Goal: Information Seeking & Learning: Compare options

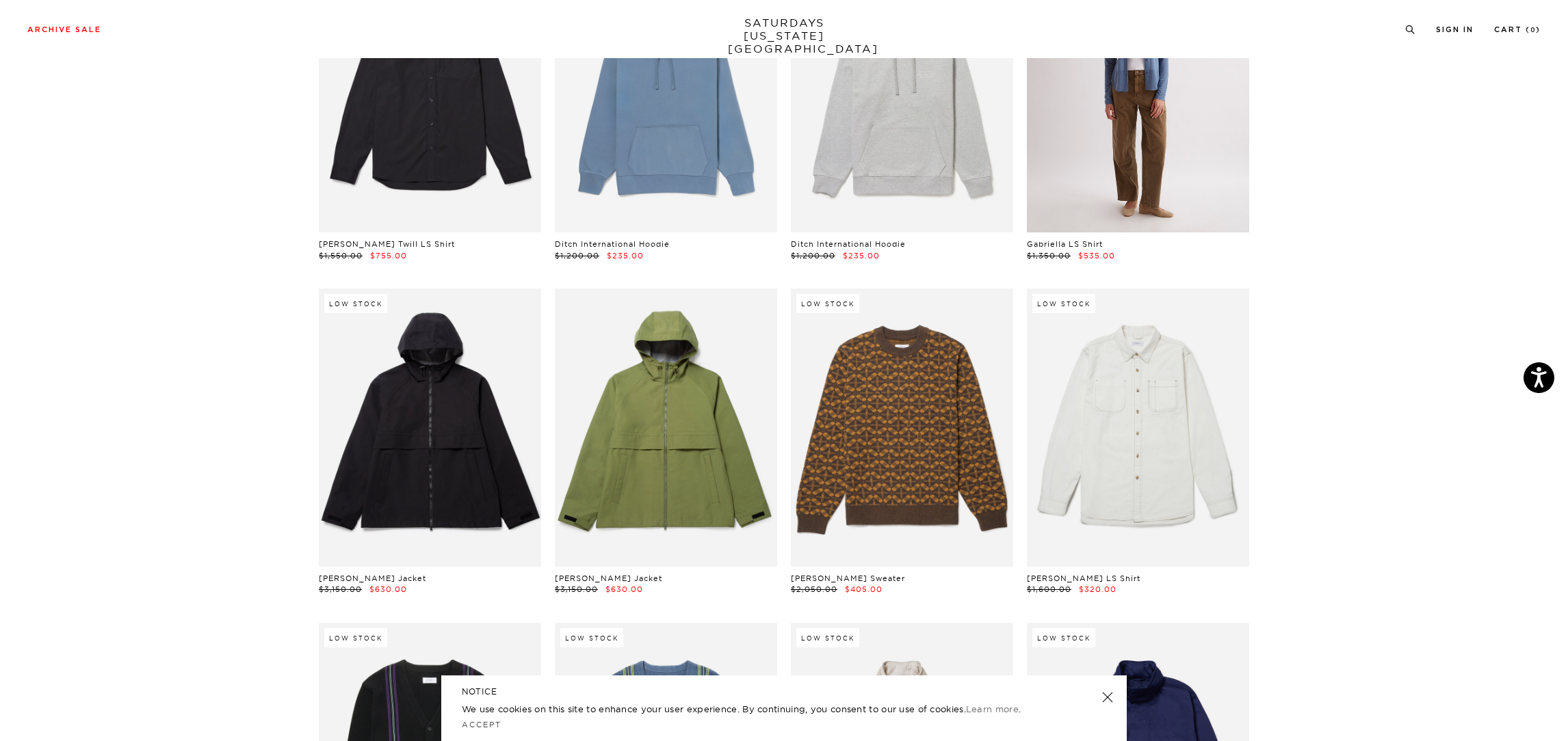
scroll to position [21409, 0]
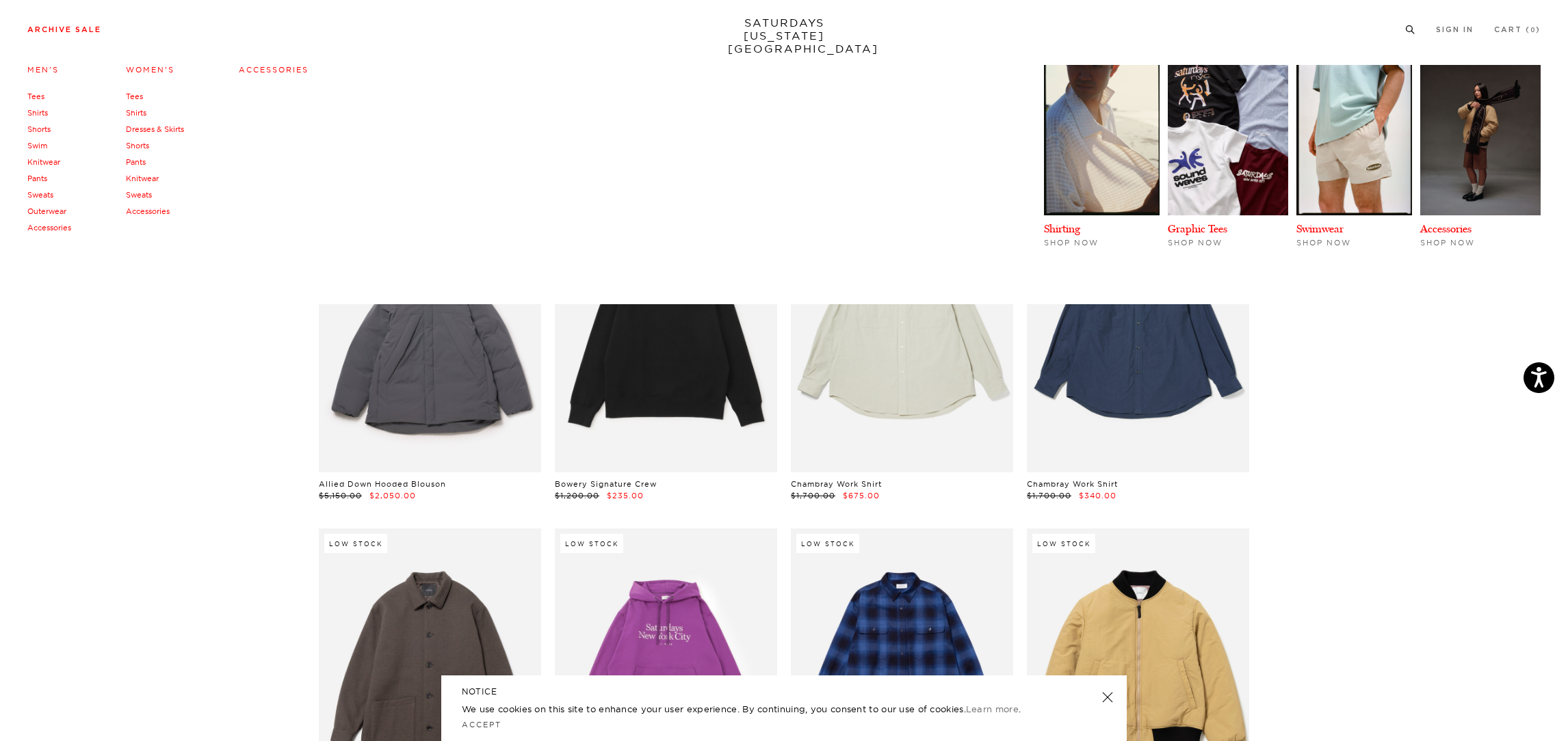
click at [67, 25] on li "Archive Sale Men's Tees Shirts Shorts Swim Knitwear Pants Sweats Outerwear" at bounding box center [64, 28] width 74 height 12
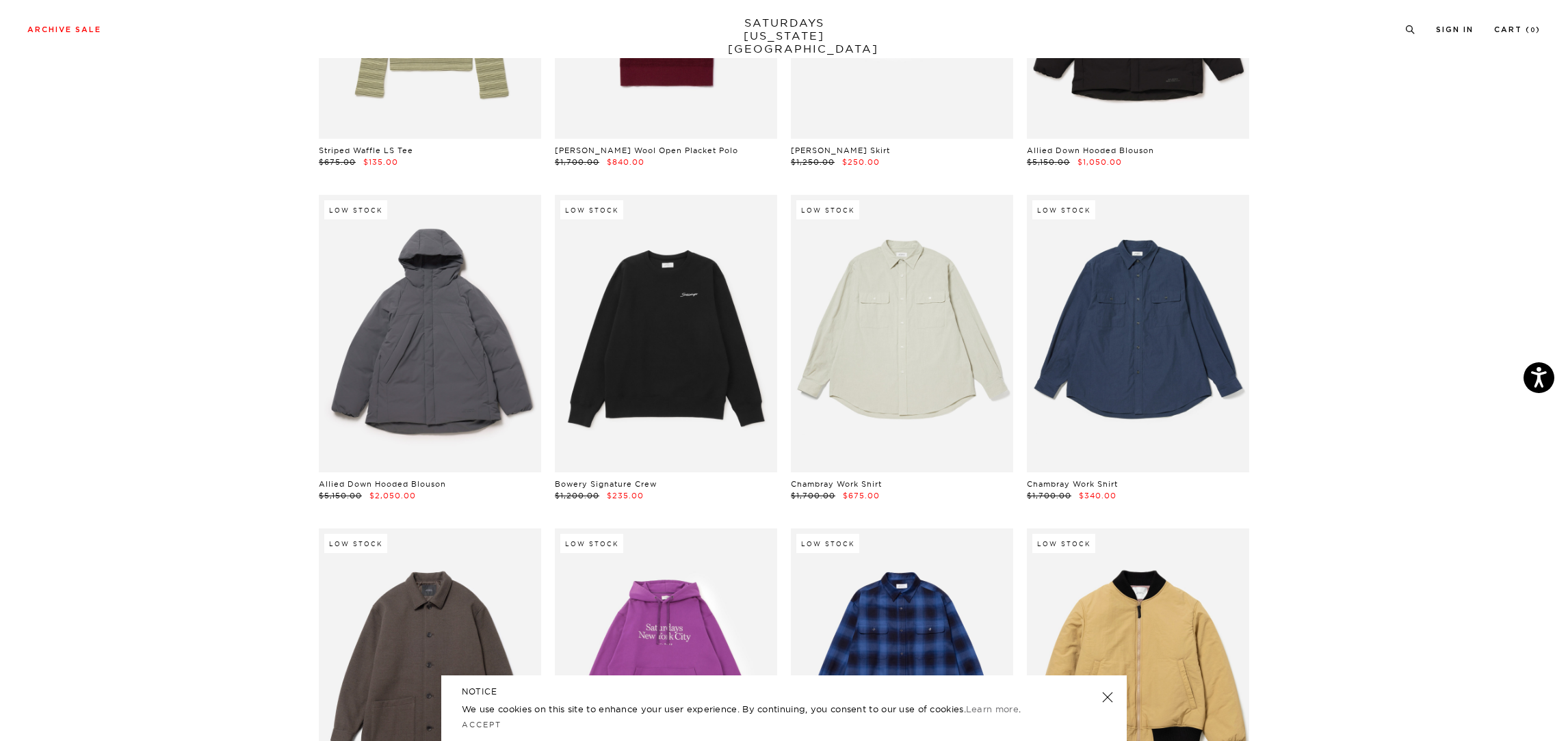
click at [768, 28] on link "SATURDAYS NEW YORK CITY" at bounding box center [784, 36] width 113 height 39
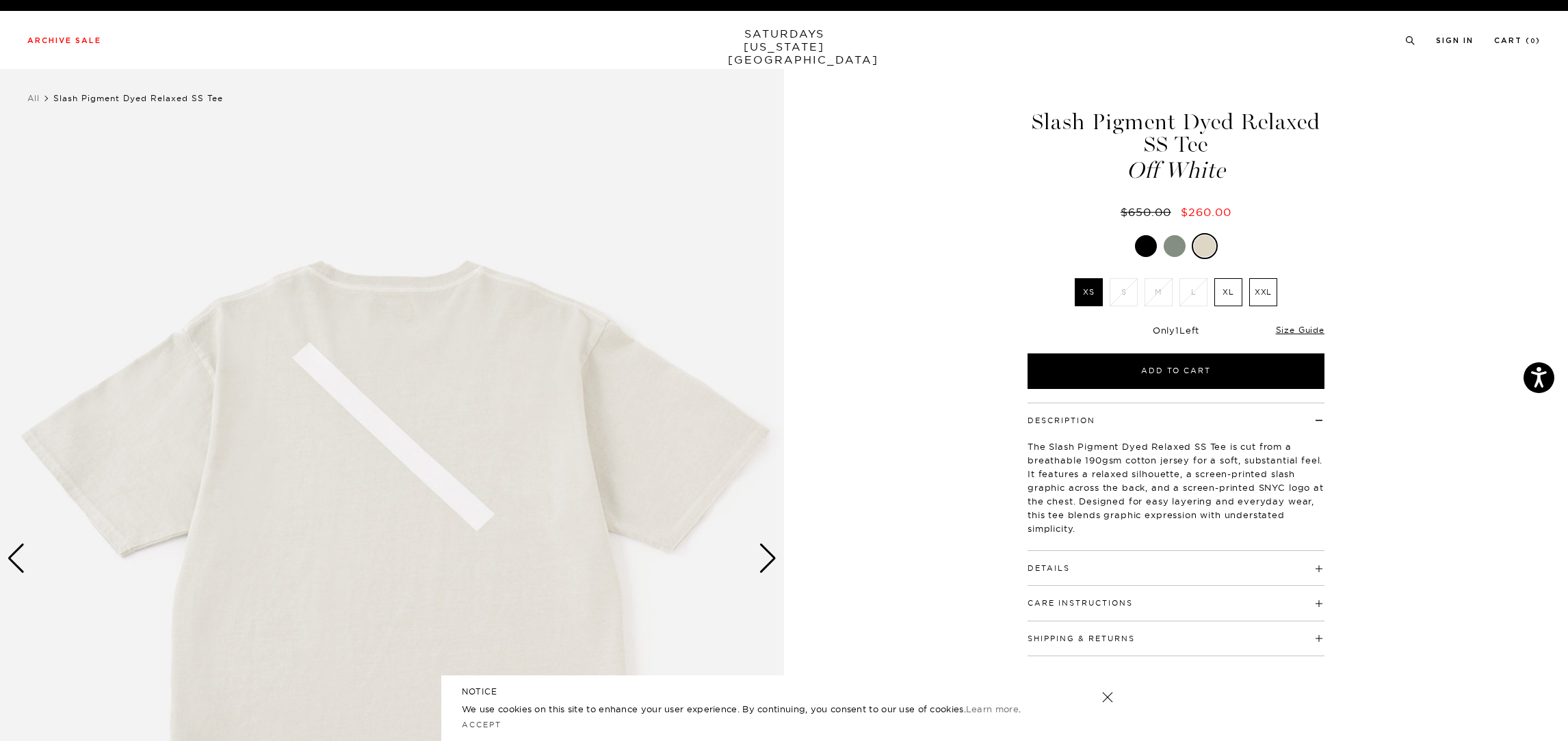
click at [1205, 245] on div at bounding box center [1205, 246] width 22 height 22
click at [1208, 245] on div at bounding box center [1205, 246] width 22 height 22
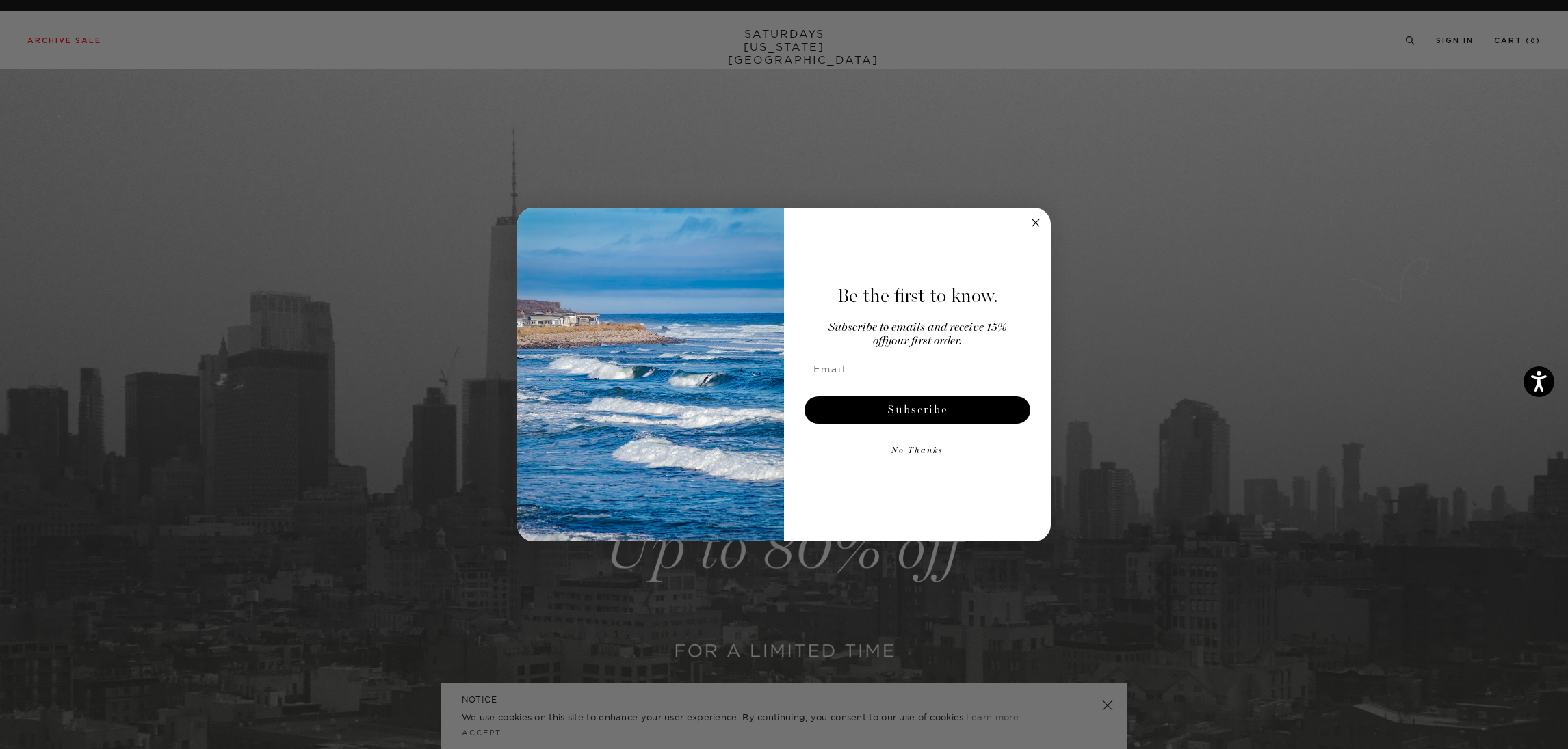
click at [1040, 226] on circle "Close dialog" at bounding box center [1036, 223] width 16 height 16
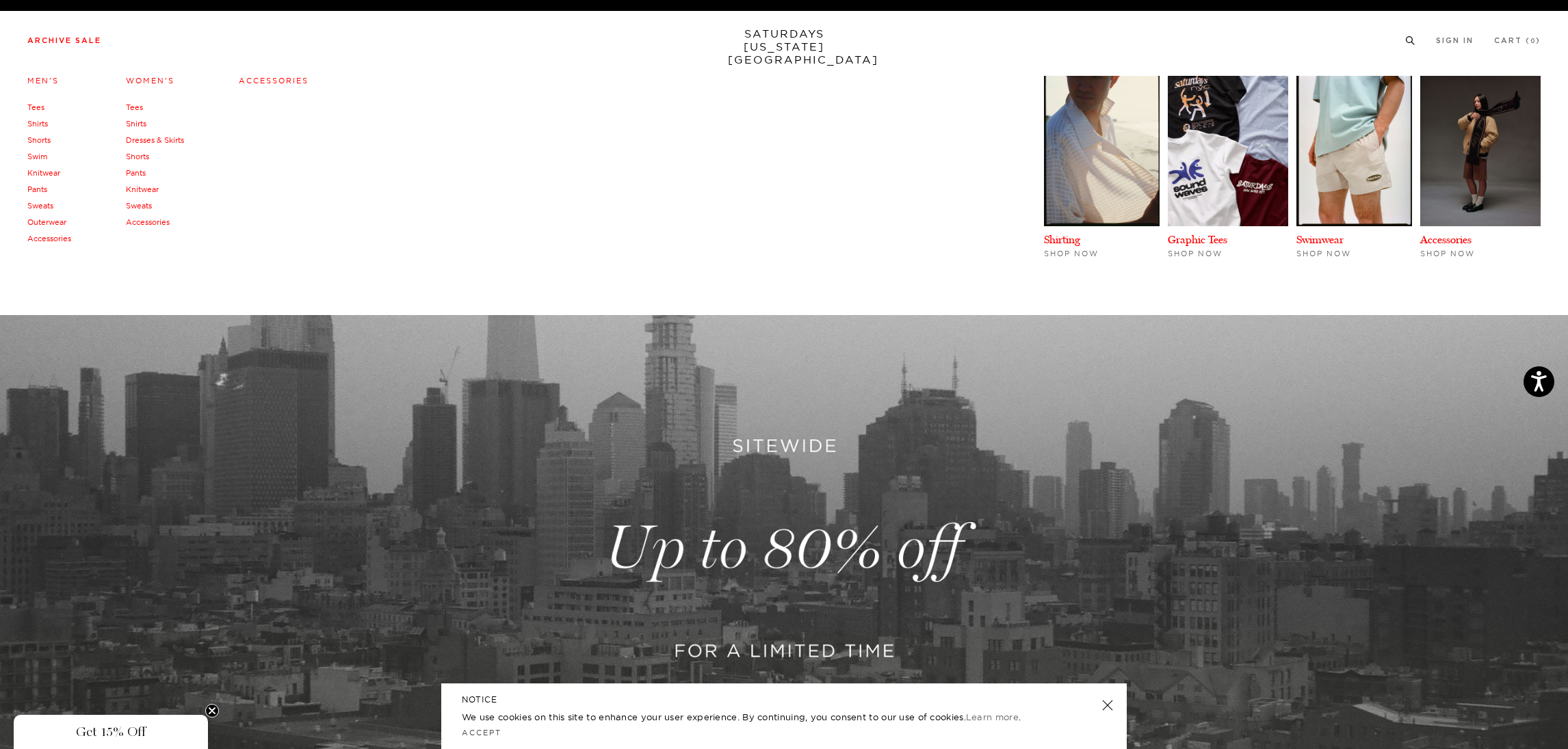
click at [39, 85] on link "Men's" at bounding box center [43, 80] width 31 height 9
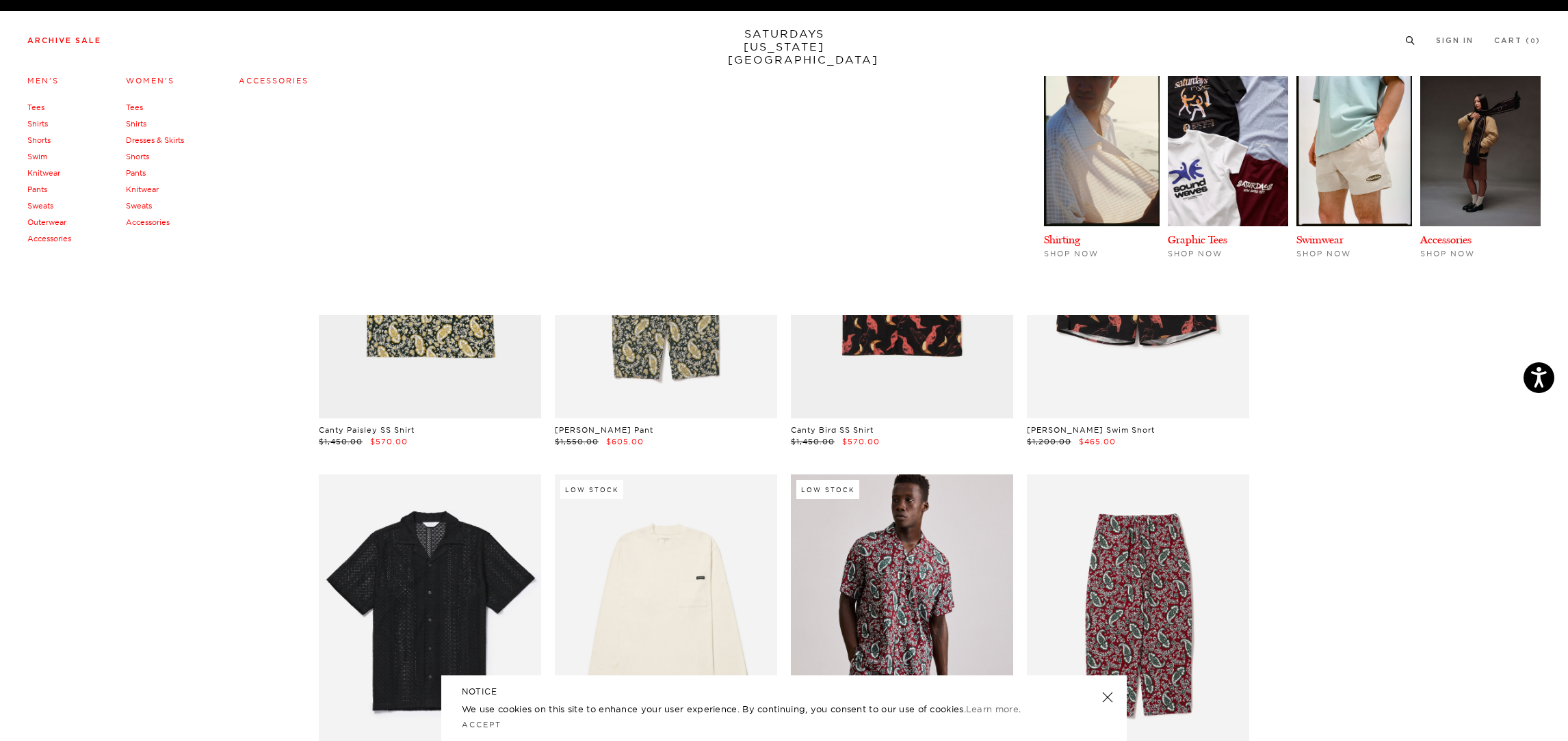
click at [262, 78] on link "Accessories" at bounding box center [274, 81] width 70 height 9
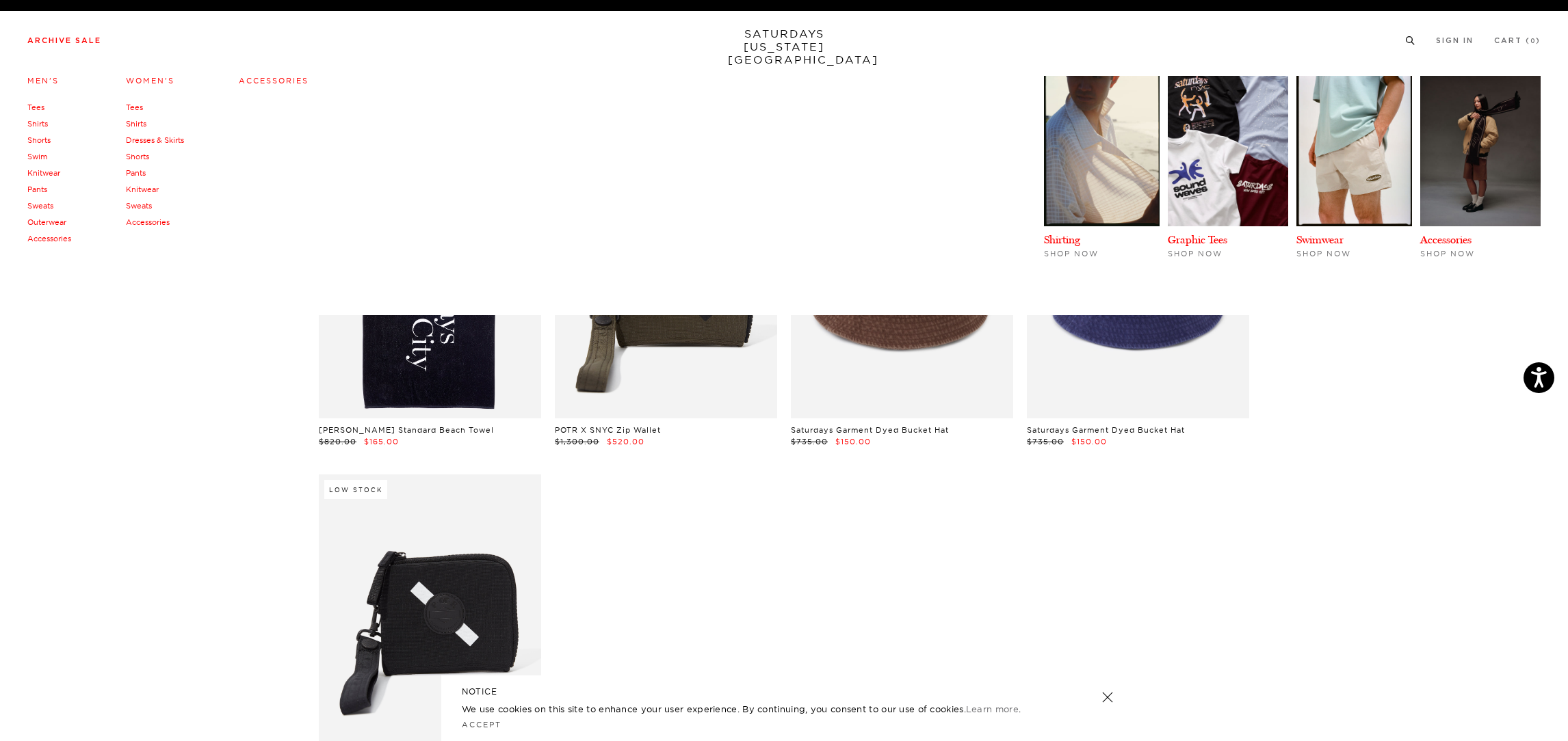
click at [47, 239] on link "Accessories" at bounding box center [49, 239] width 44 height 9
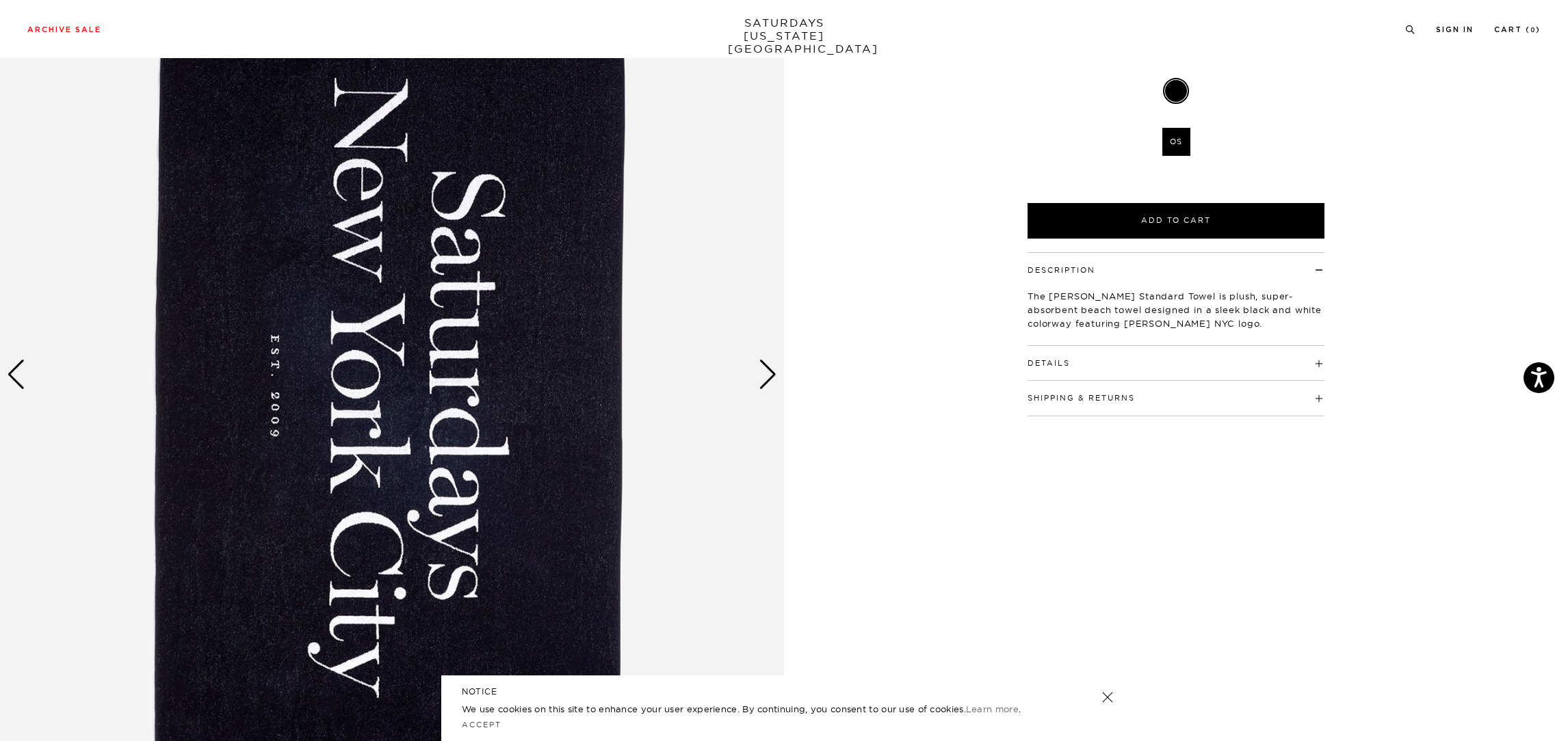
scroll to position [303, 0]
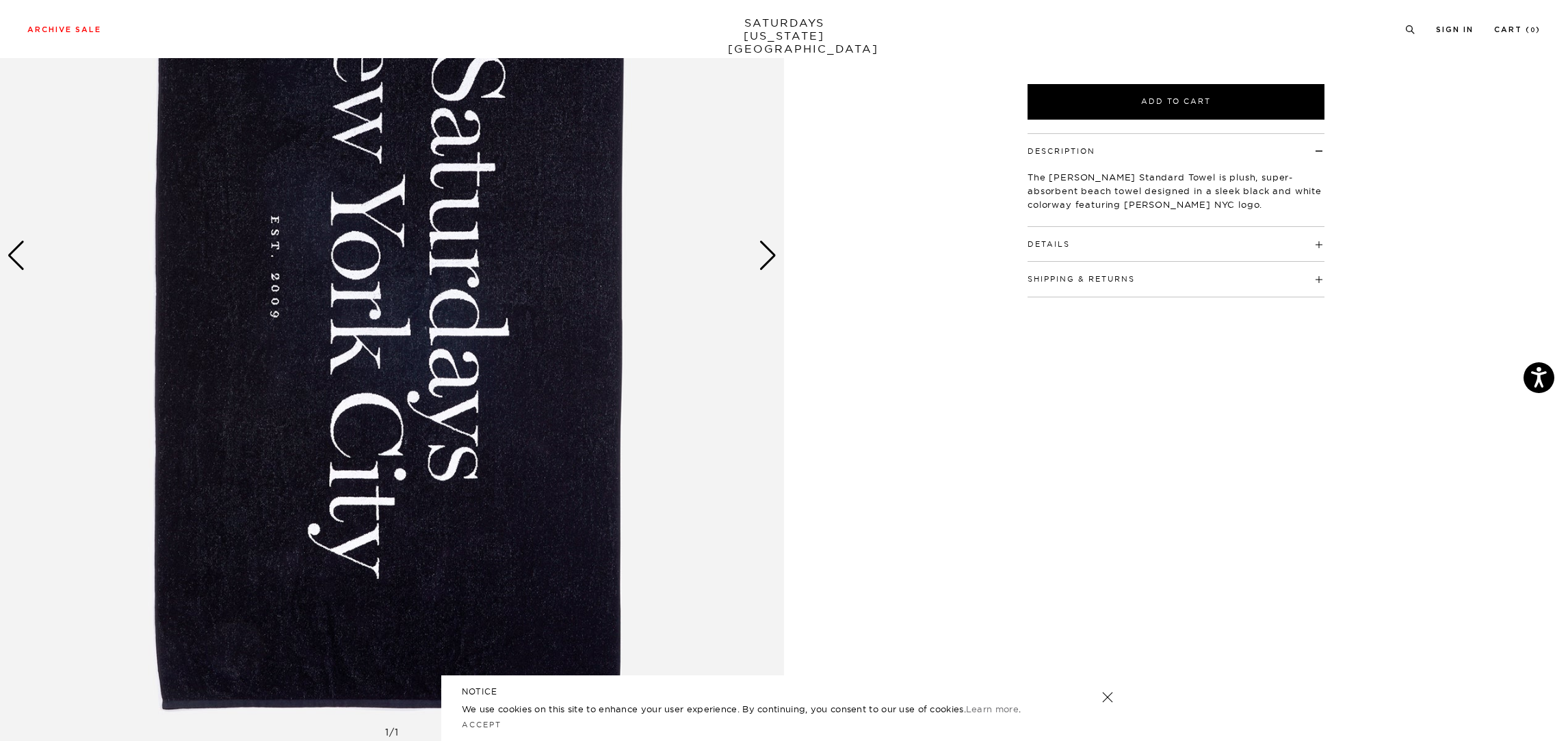
click at [765, 251] on div "Next slide" at bounding box center [768, 255] width 18 height 30
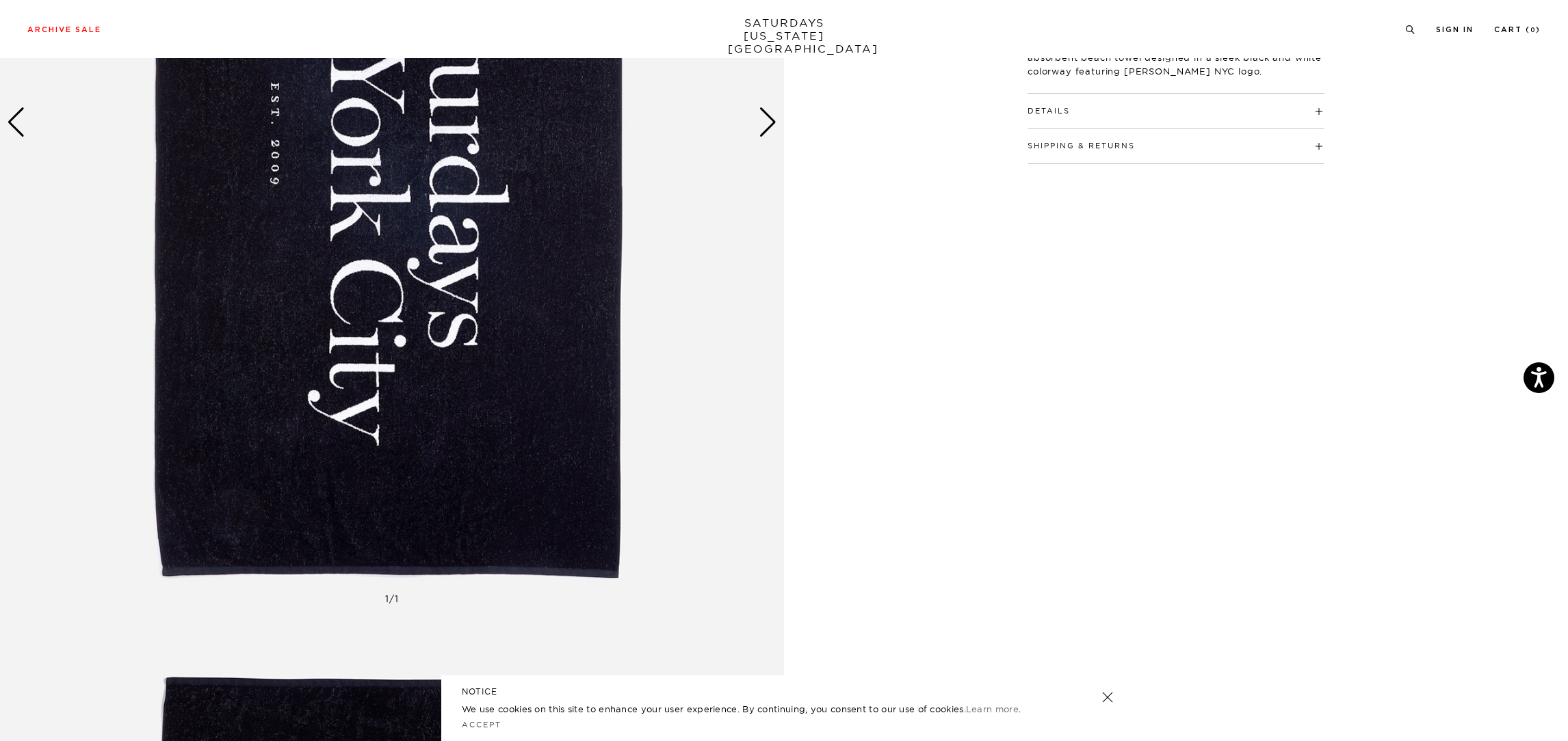
scroll to position [0, 0]
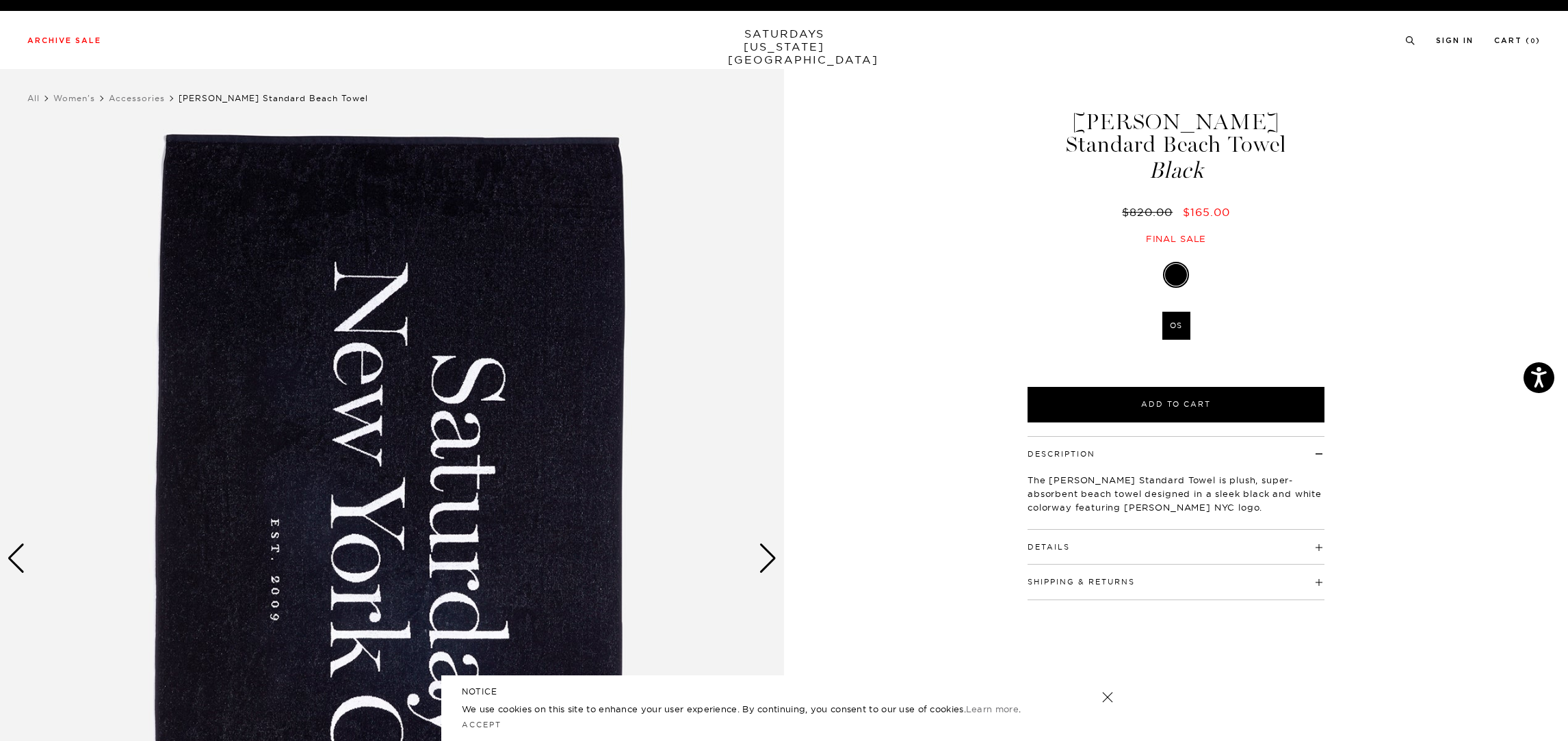
click at [1313, 530] on h4 "Details" at bounding box center [1176, 541] width 296 height 23
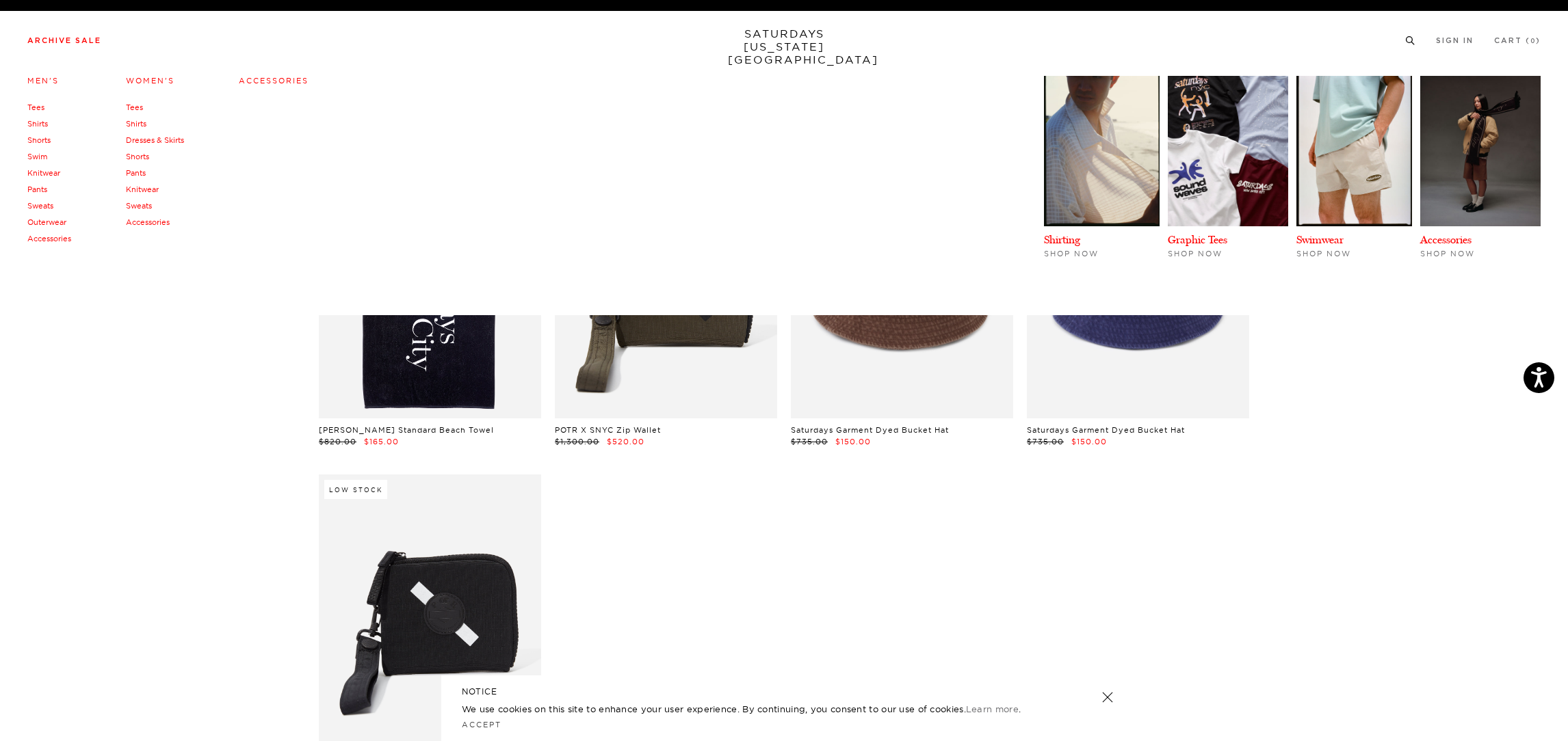
click at [39, 127] on link "Shirts" at bounding box center [38, 124] width 20 height 9
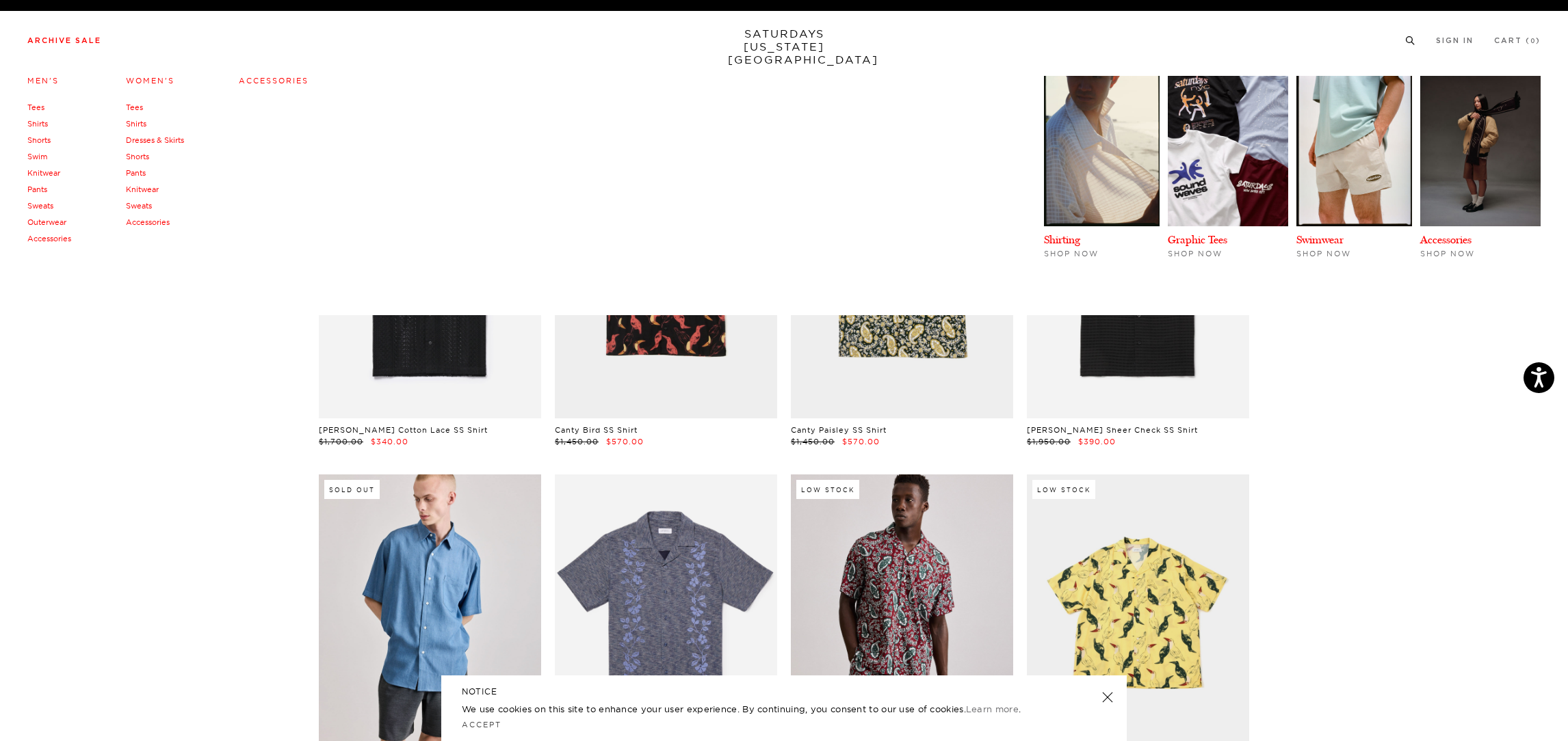
click at [38, 191] on link "Pants" at bounding box center [38, 189] width 20 height 9
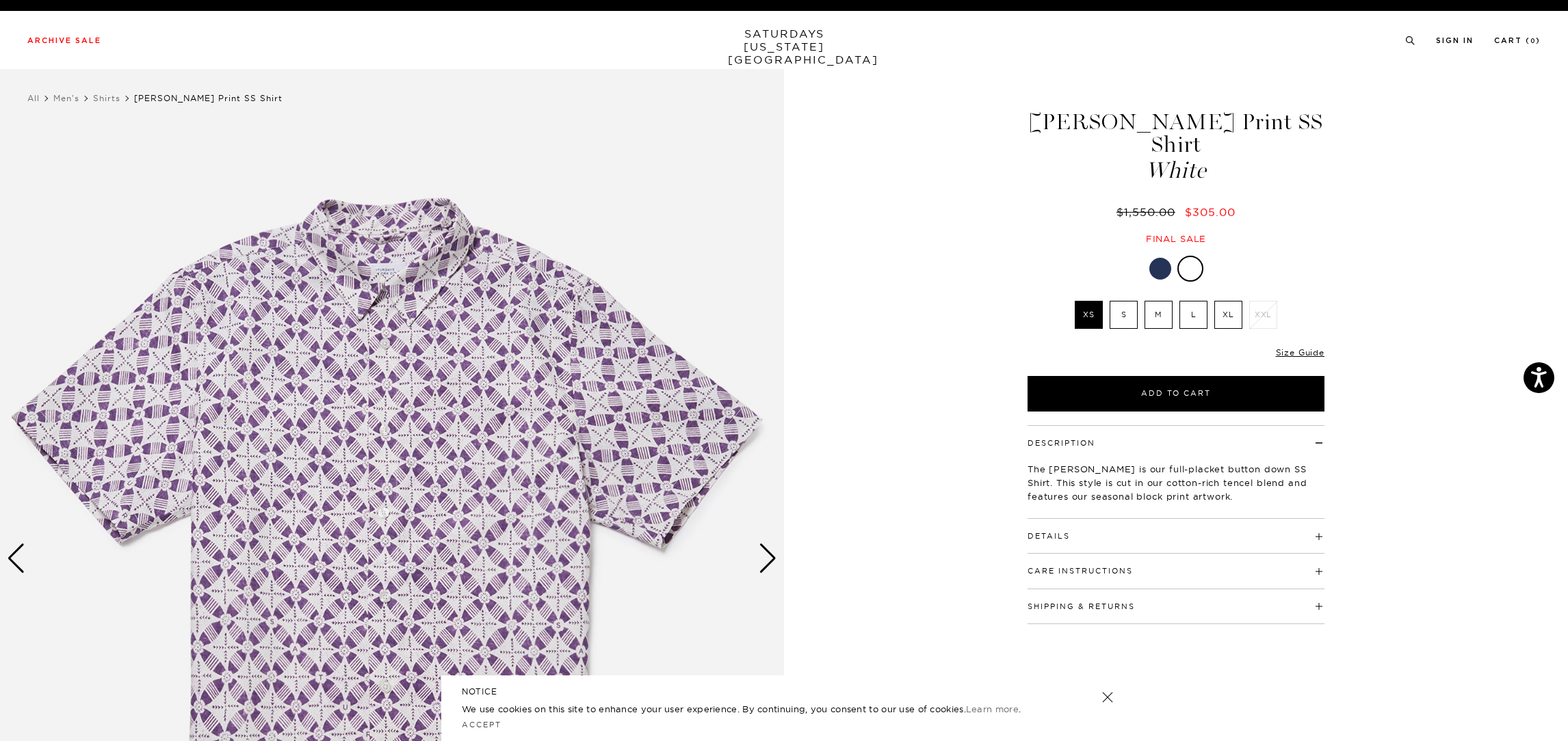
click at [1165, 258] on div at bounding box center [1160, 269] width 22 height 22
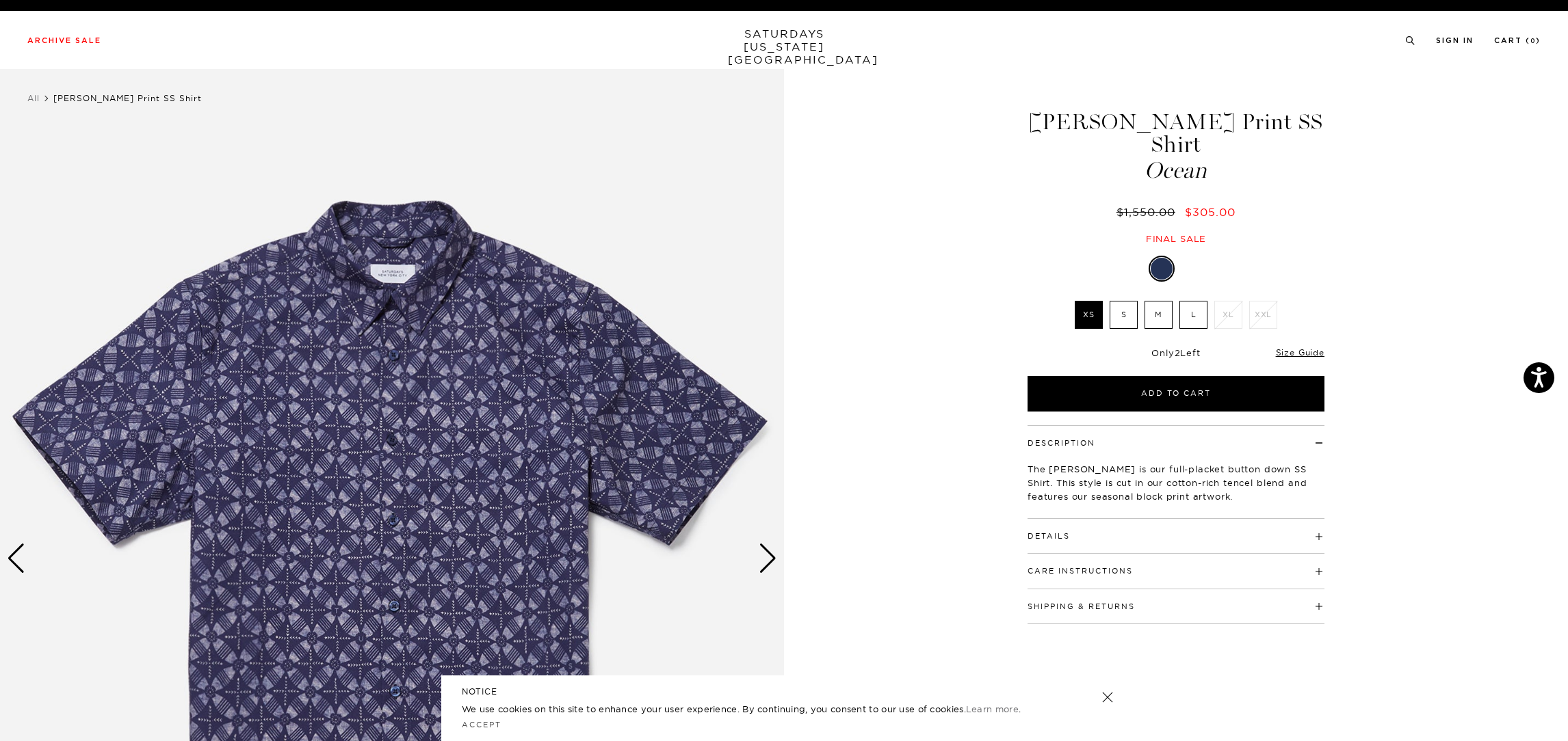
click at [1202, 256] on div at bounding box center [1176, 269] width 296 height 26
click at [1197, 258] on div at bounding box center [1191, 269] width 22 height 22
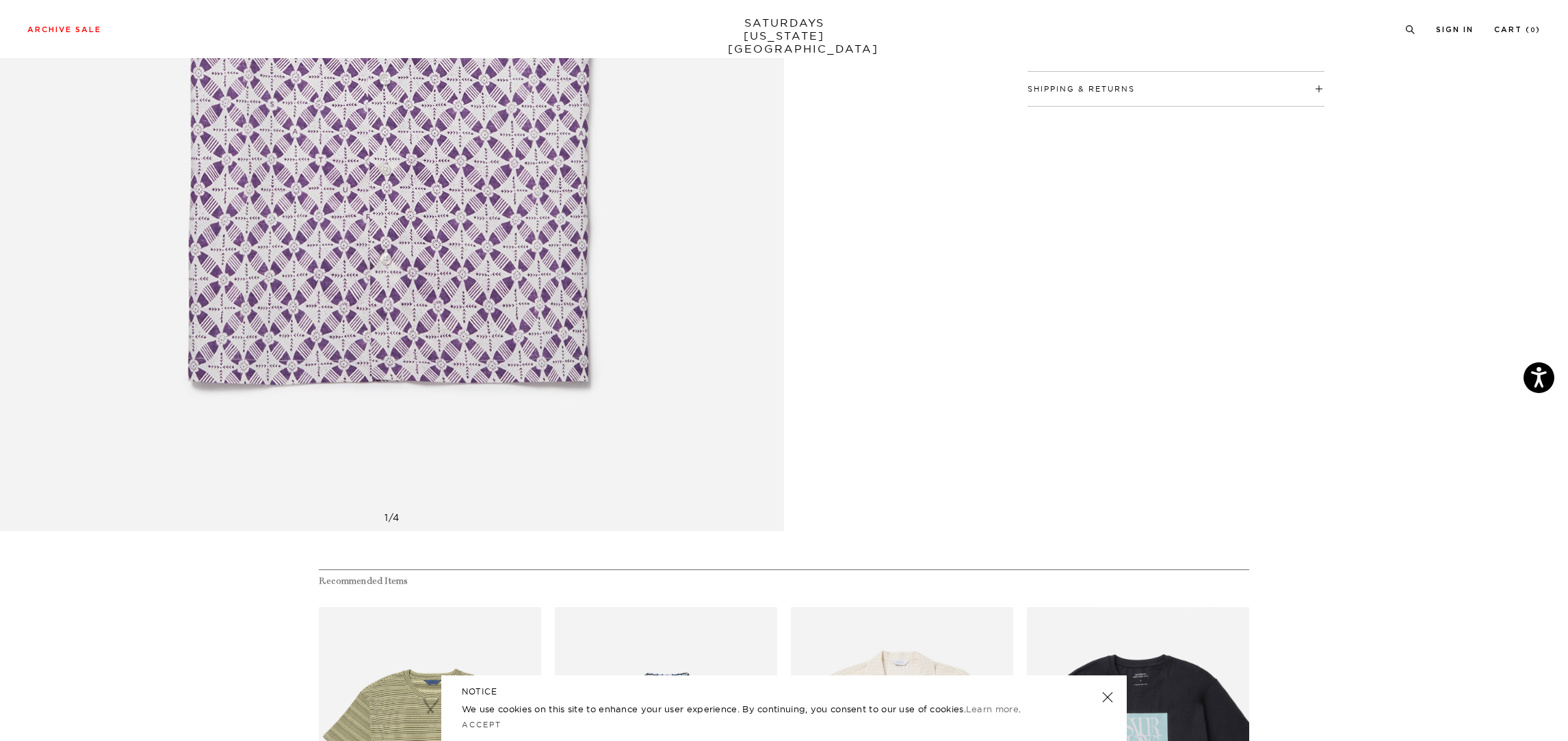
scroll to position [370, 0]
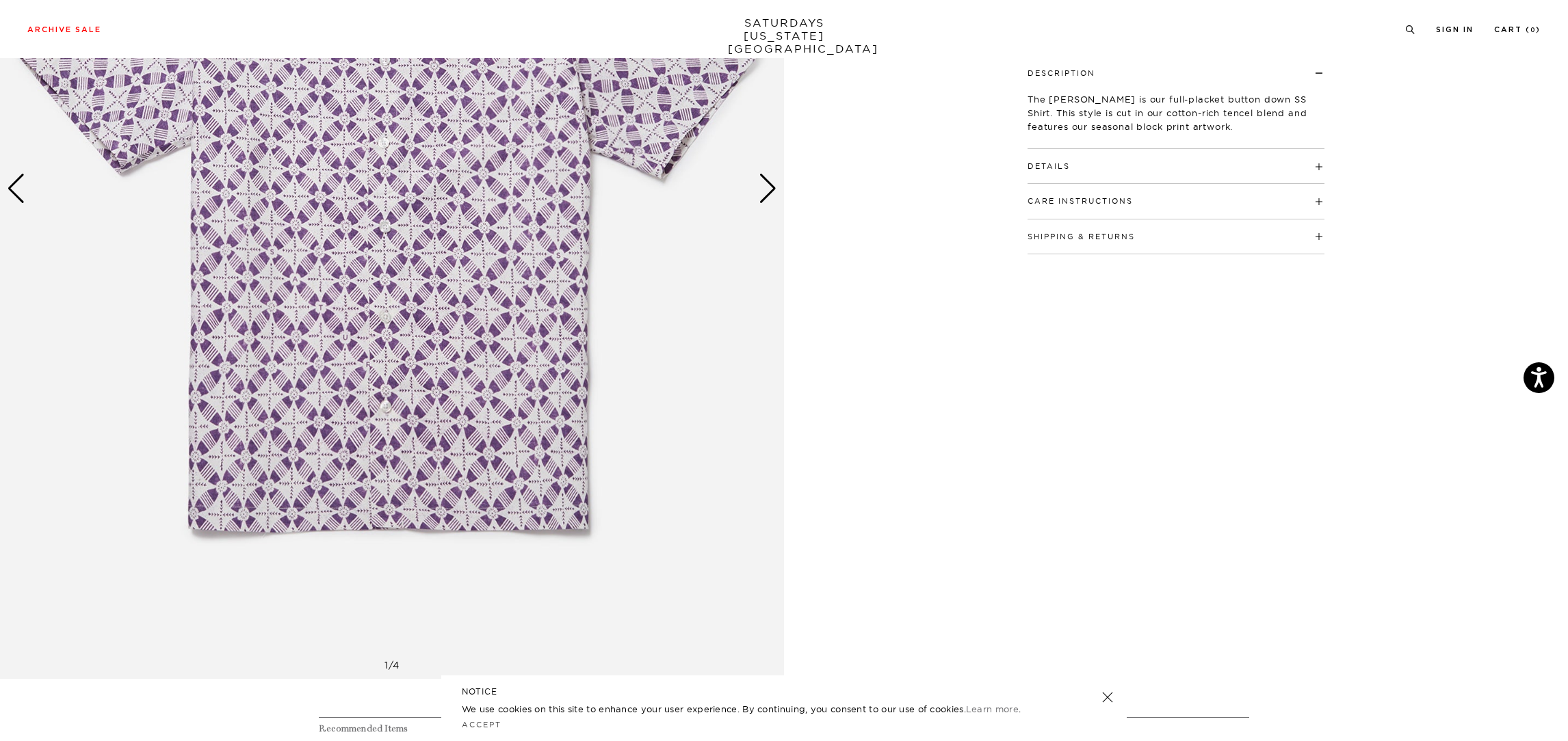
click at [775, 196] on div "Next slide" at bounding box center [768, 188] width 18 height 30
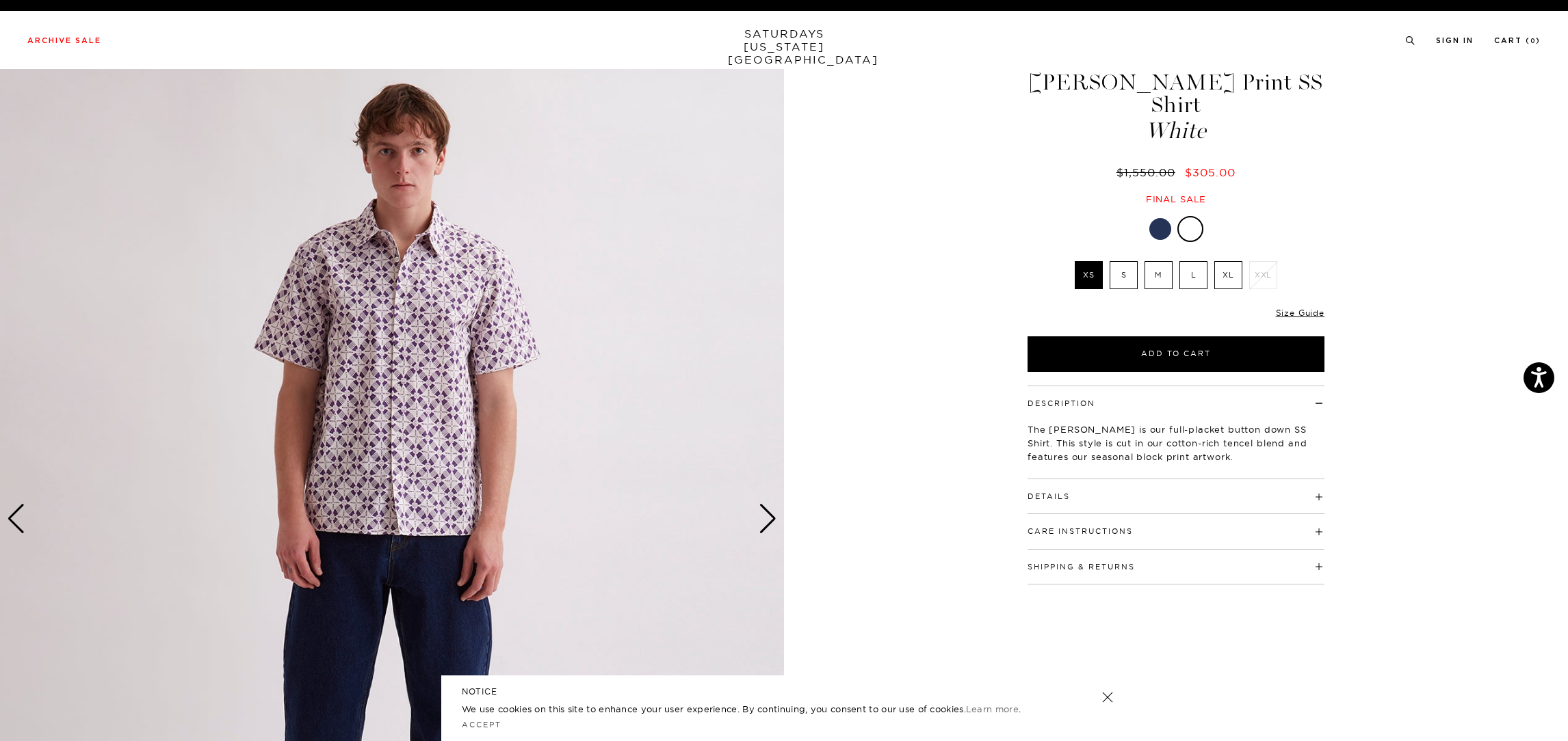
scroll to position [0, 0]
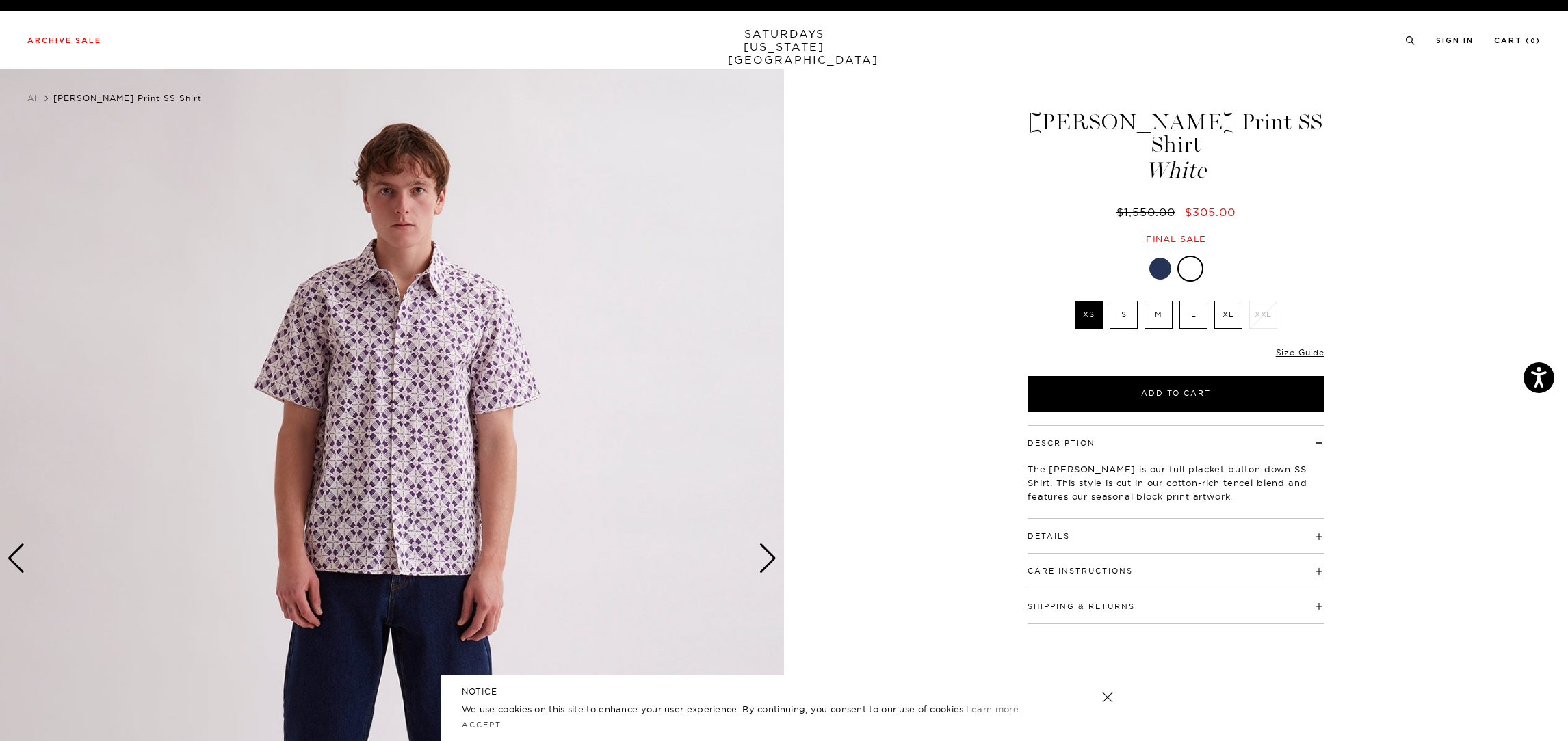
click at [769, 560] on div "Next slide" at bounding box center [768, 558] width 18 height 30
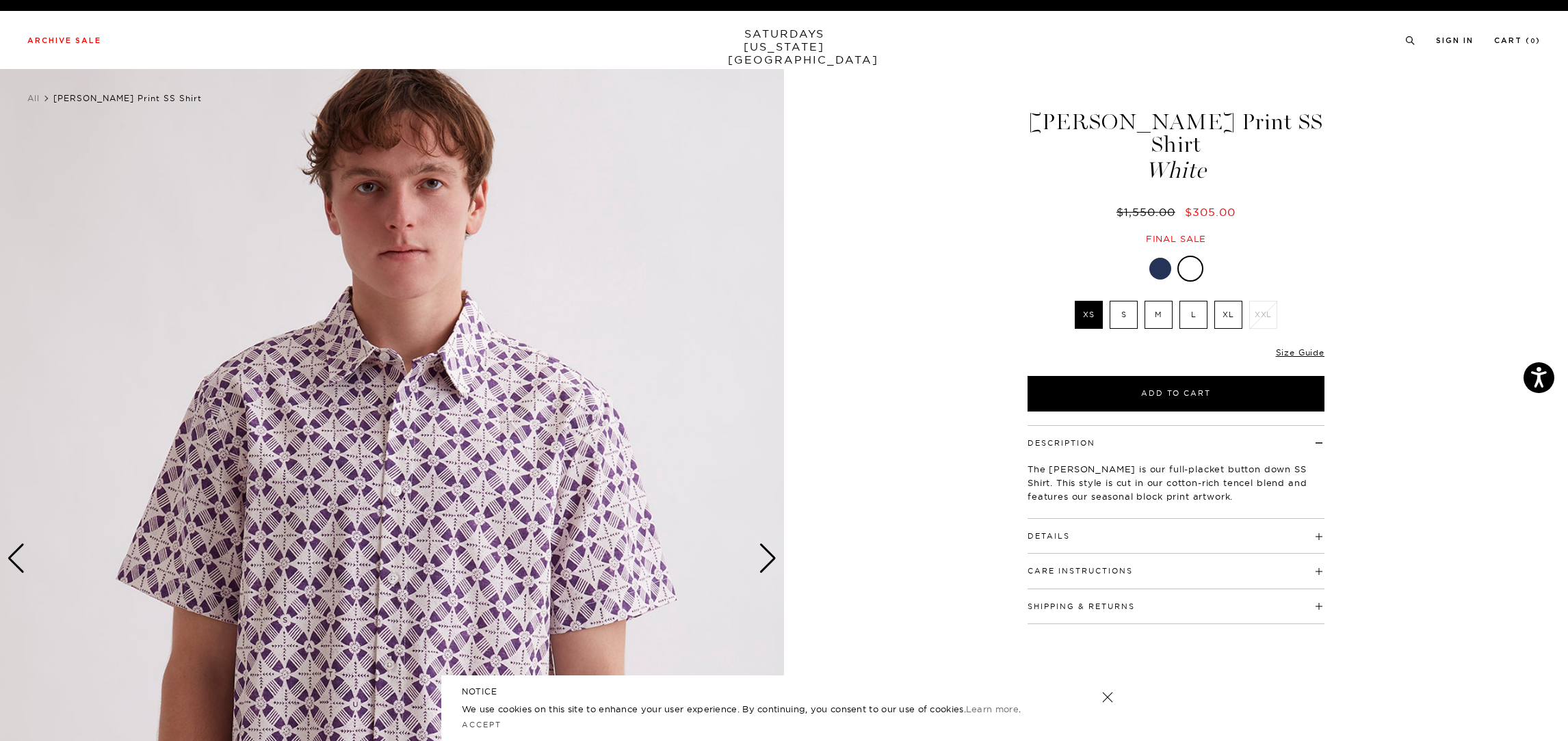
click at [769, 560] on div "Next slide" at bounding box center [768, 558] width 18 height 30
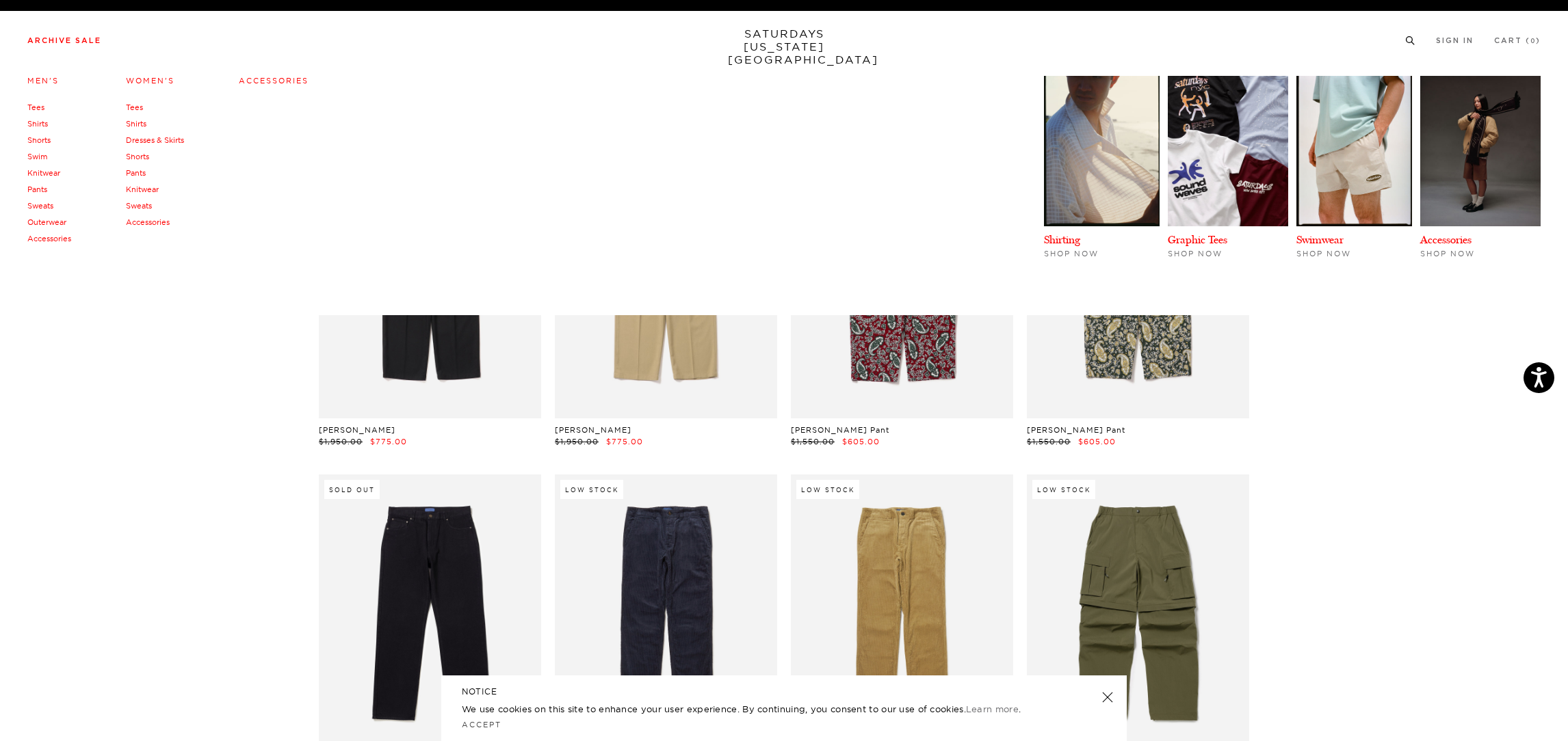
click at [50, 175] on link "Knitwear" at bounding box center [44, 173] width 33 height 9
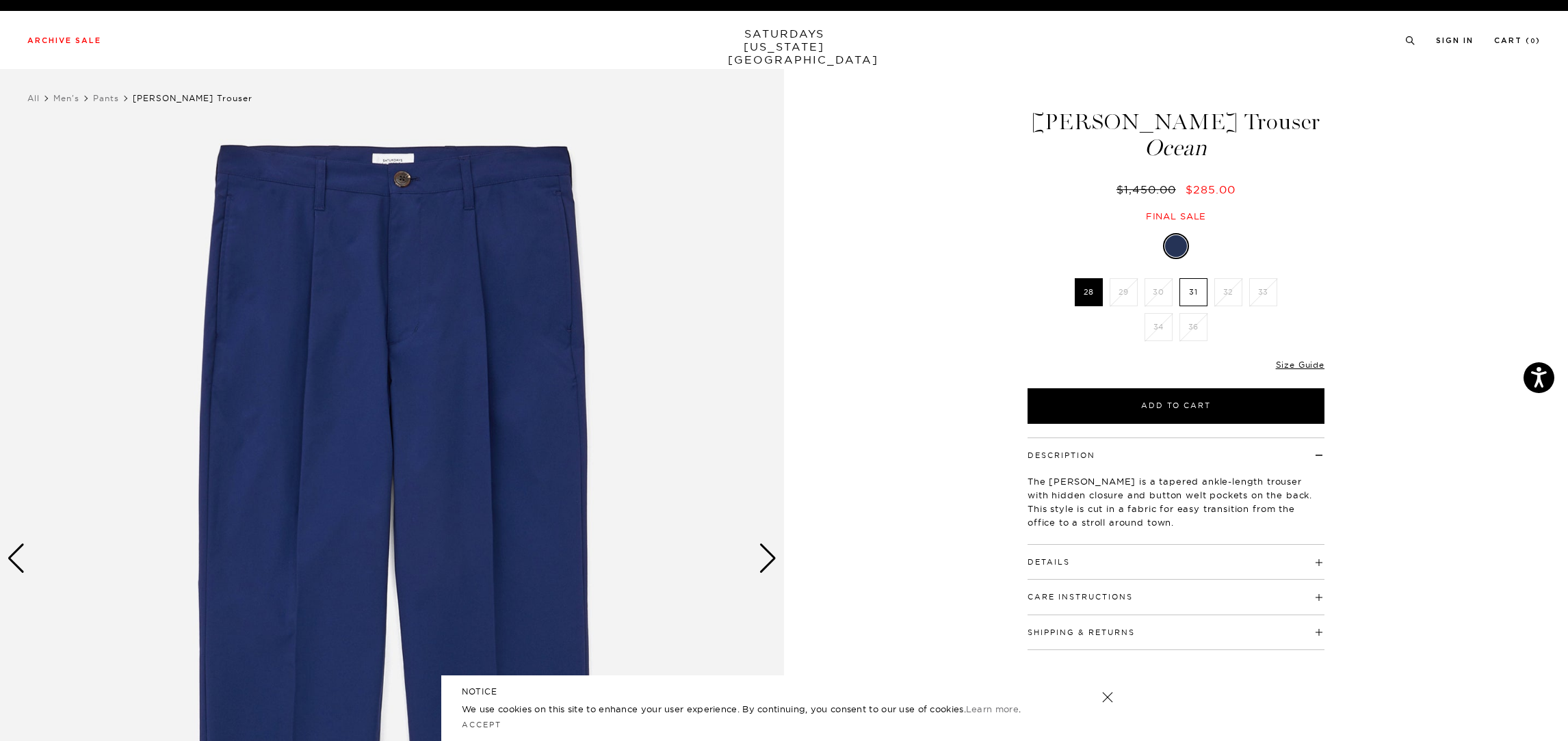
click at [767, 560] on div "Next slide" at bounding box center [768, 558] width 18 height 30
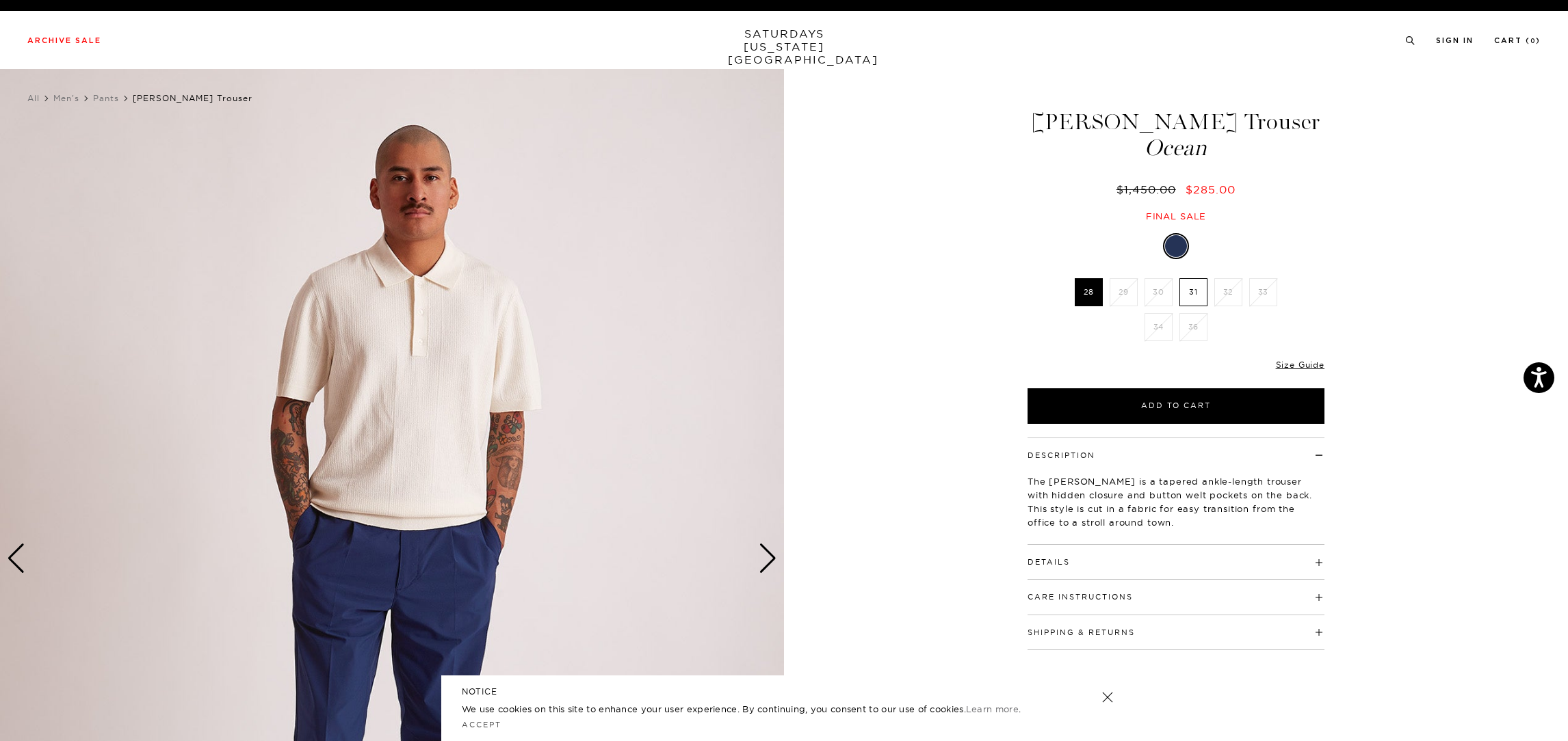
click at [769, 568] on div "Next slide" at bounding box center [768, 558] width 18 height 30
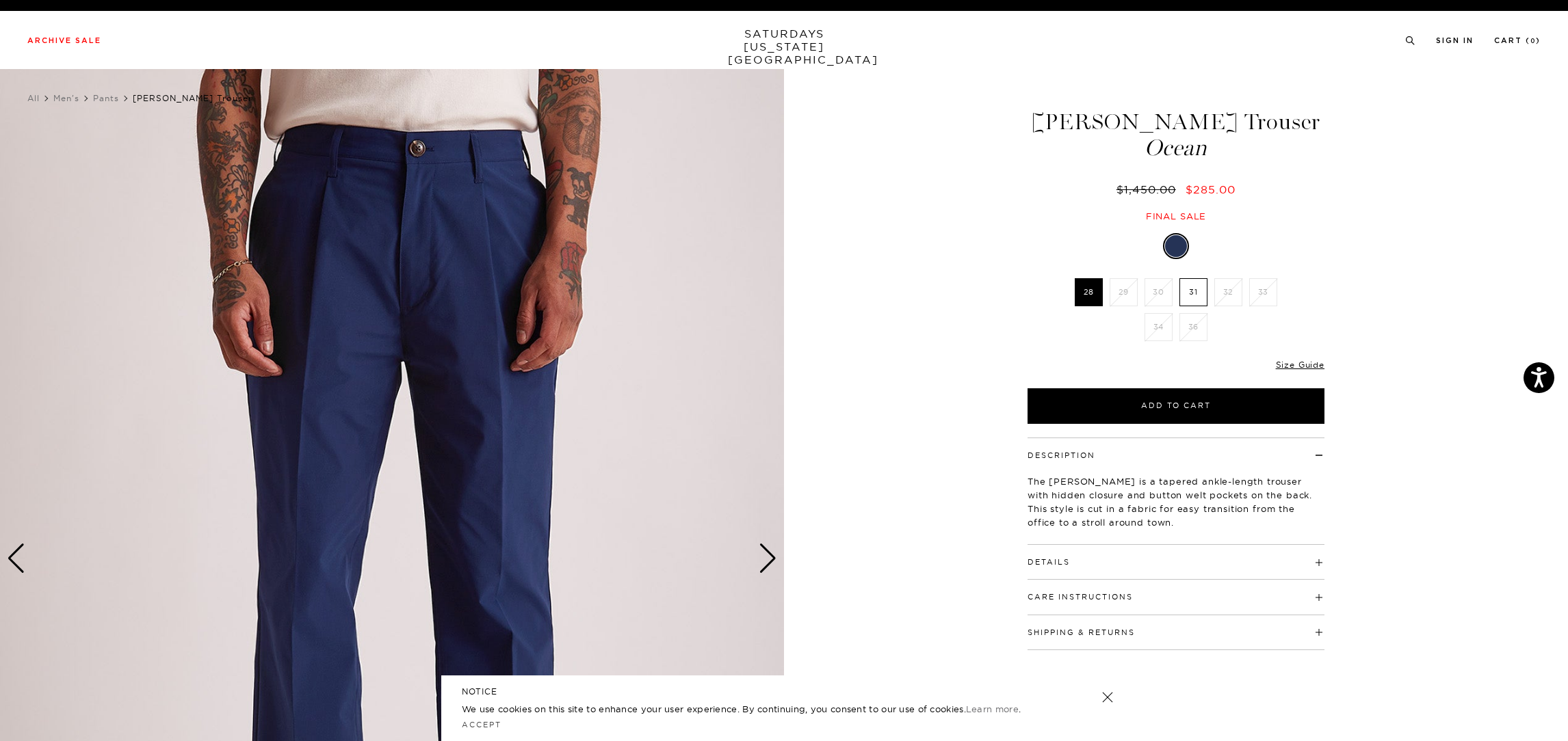
click at [773, 568] on div "Next slide" at bounding box center [768, 558] width 18 height 30
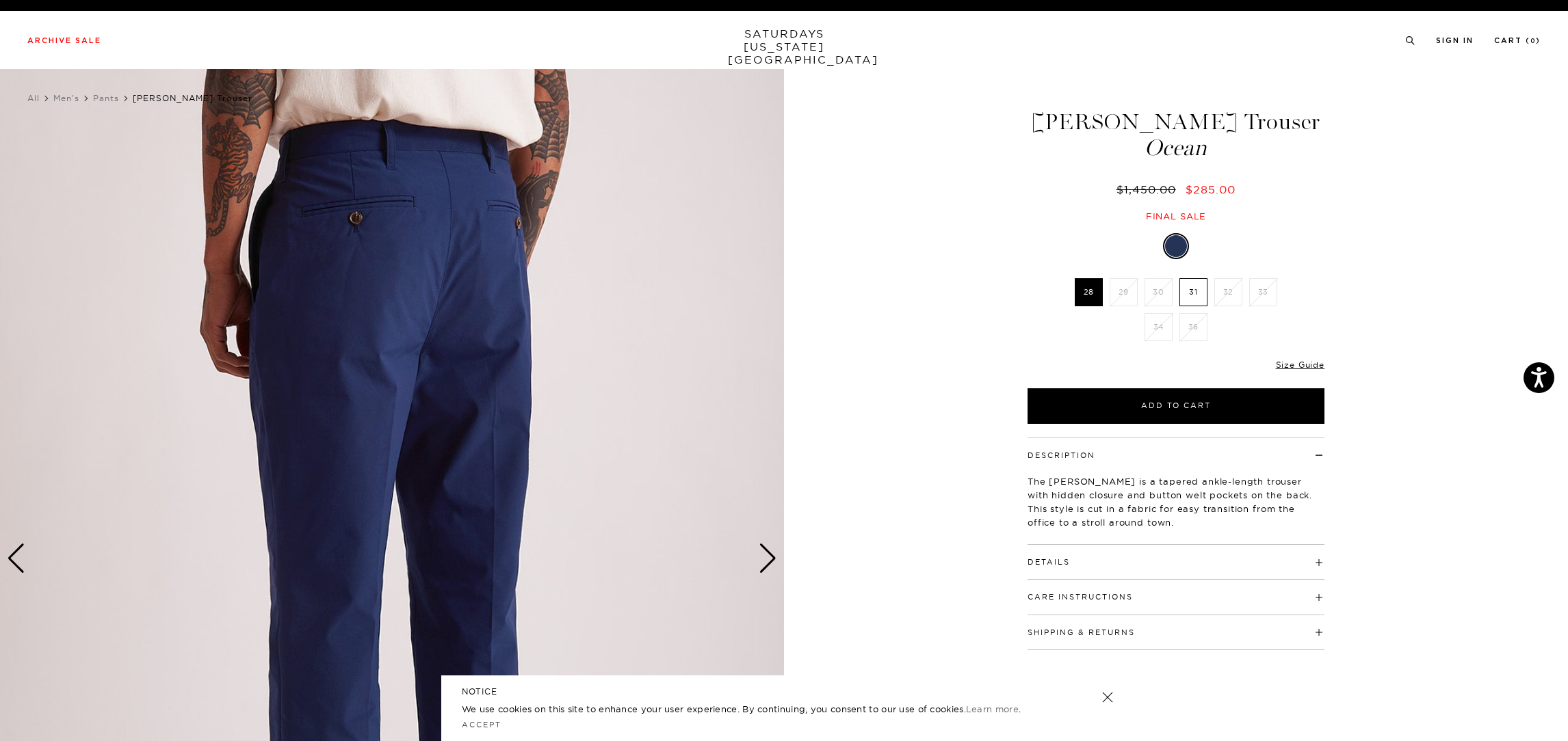
click at [785, 563] on div "4 / 5" at bounding box center [784, 559] width 1568 height 980
click at [792, 564] on div "4 / 5" at bounding box center [784, 559] width 1568 height 980
click at [771, 564] on div "Next slide" at bounding box center [768, 558] width 18 height 30
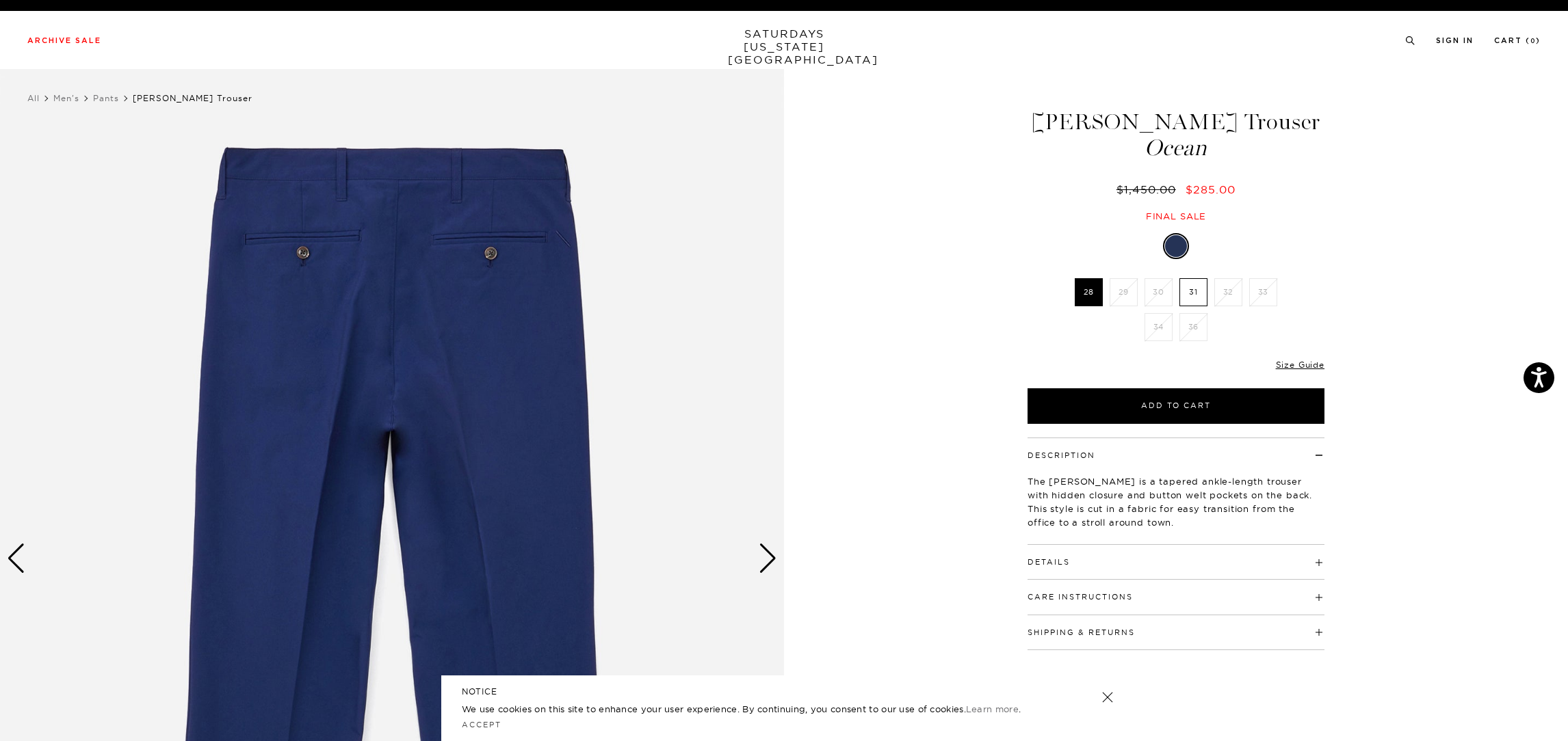
click at [771, 564] on div "Next slide" at bounding box center [768, 558] width 18 height 30
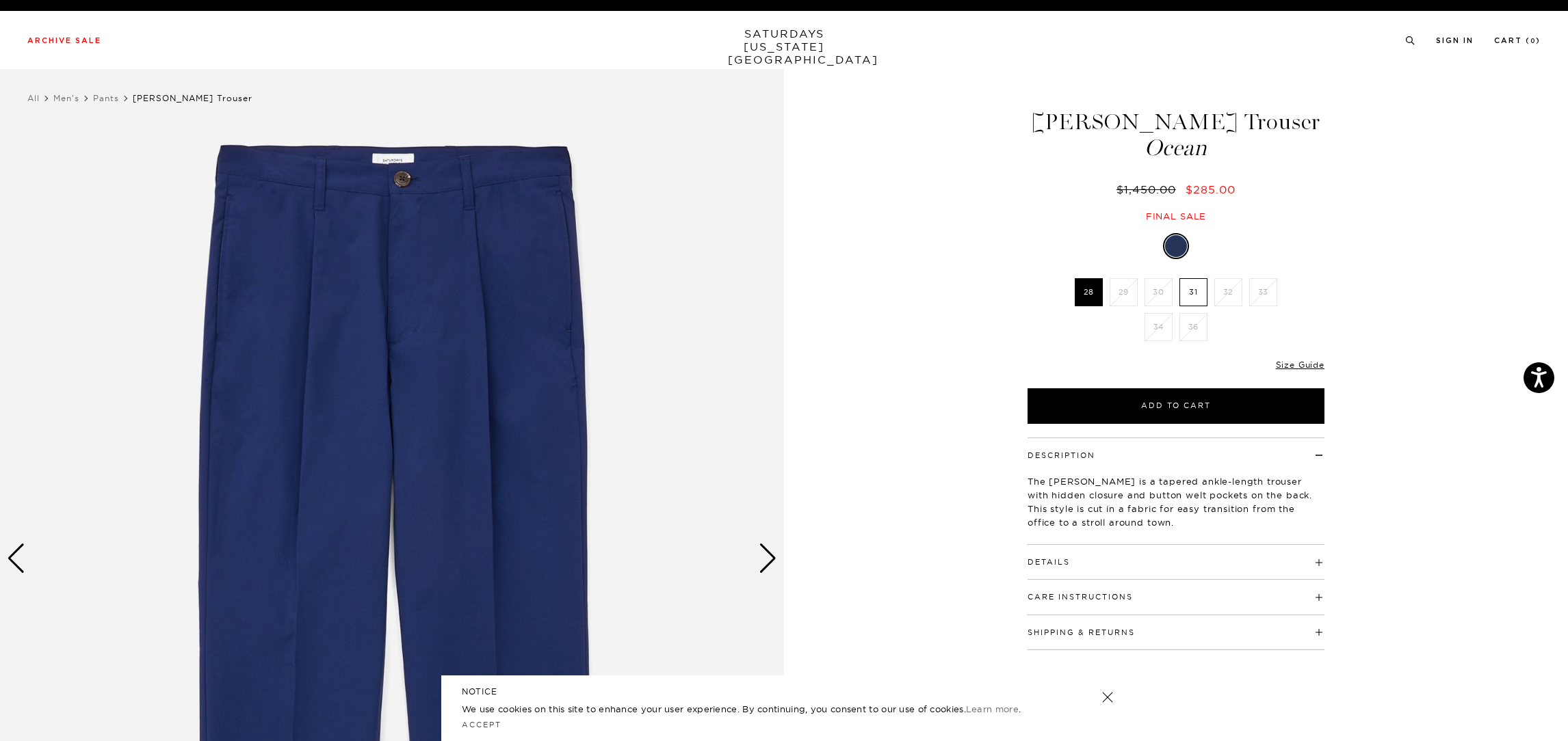
click at [15, 553] on div "Previous slide" at bounding box center [16, 558] width 18 height 30
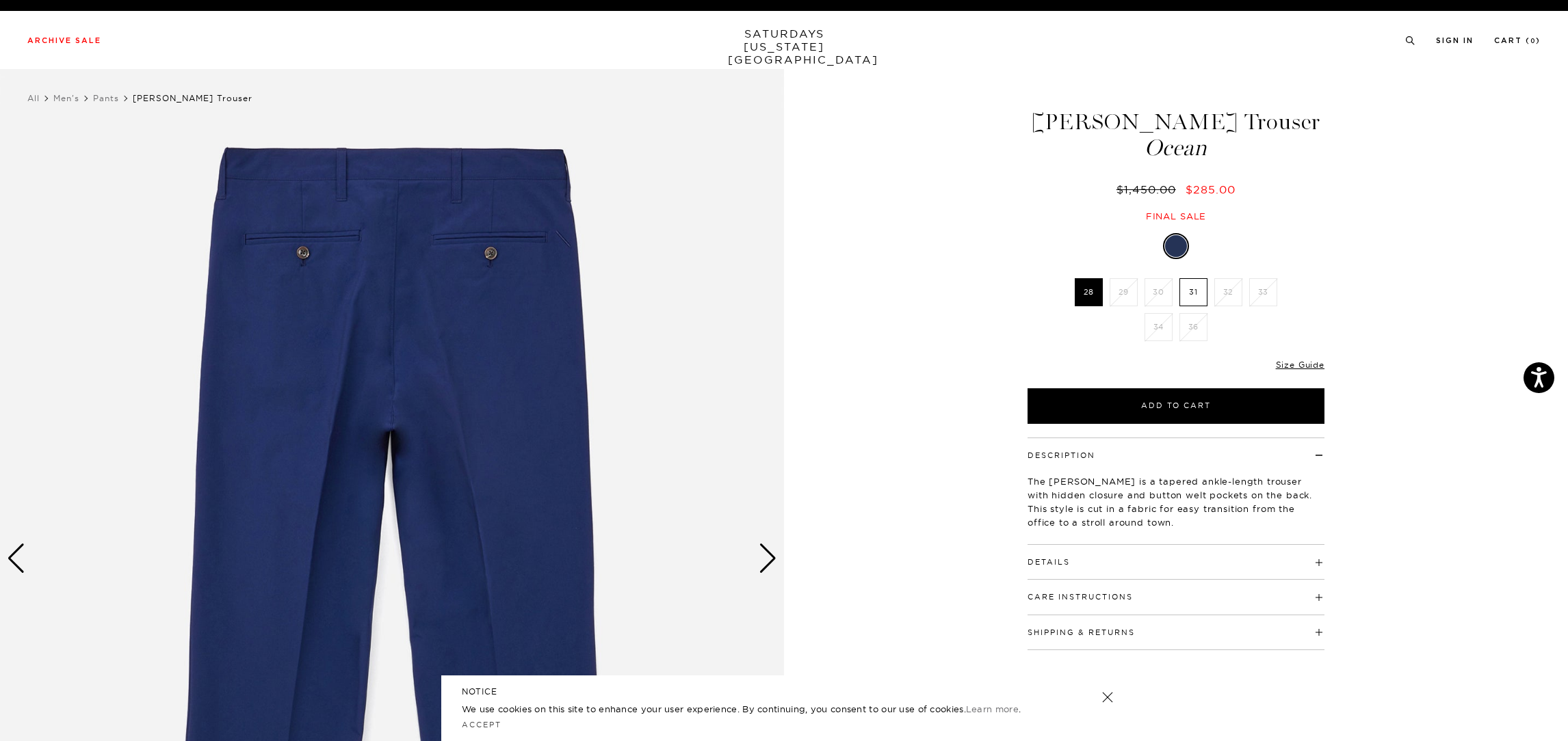
click at [767, 556] on div "Next slide" at bounding box center [768, 558] width 18 height 30
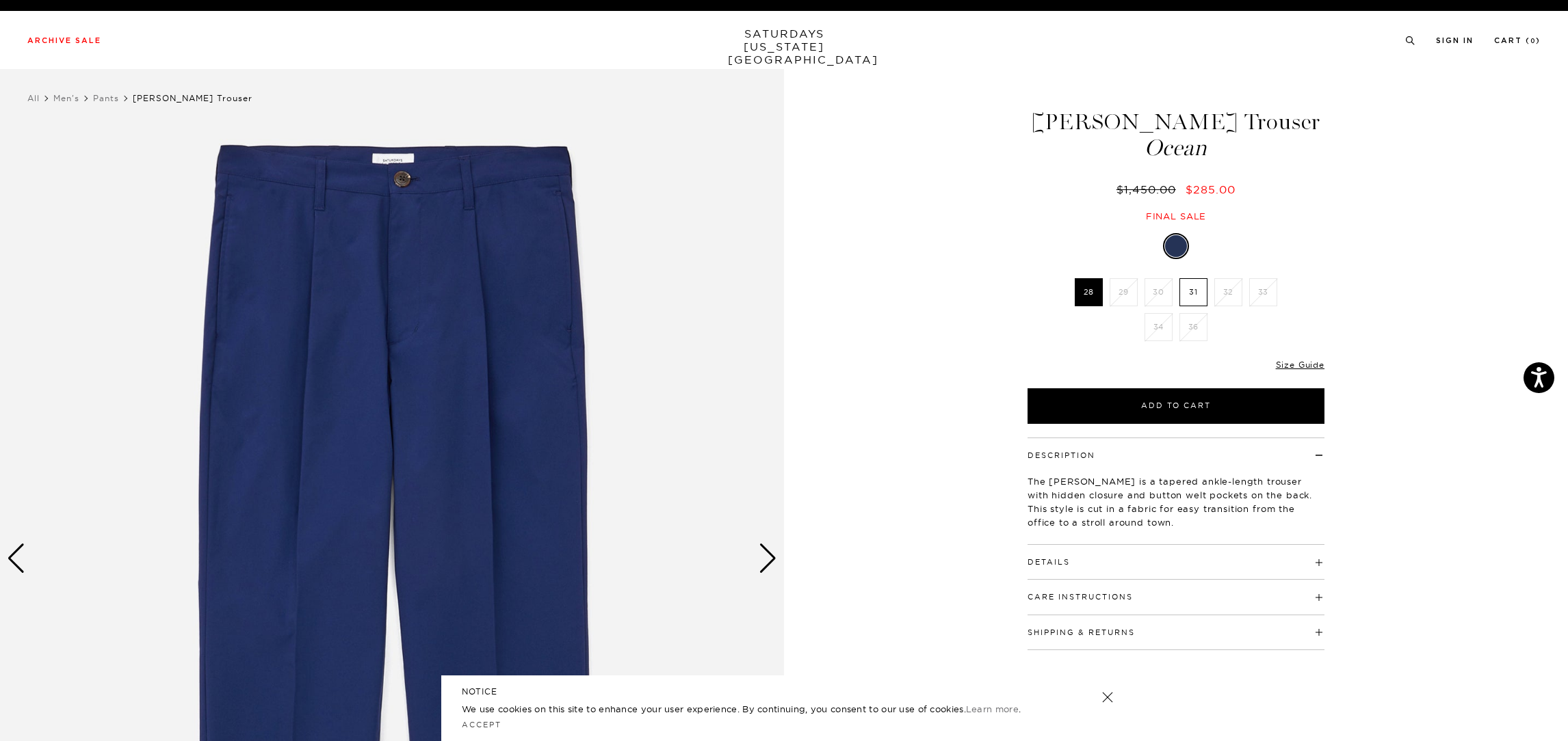
click at [762, 564] on div "Next slide" at bounding box center [768, 558] width 18 height 30
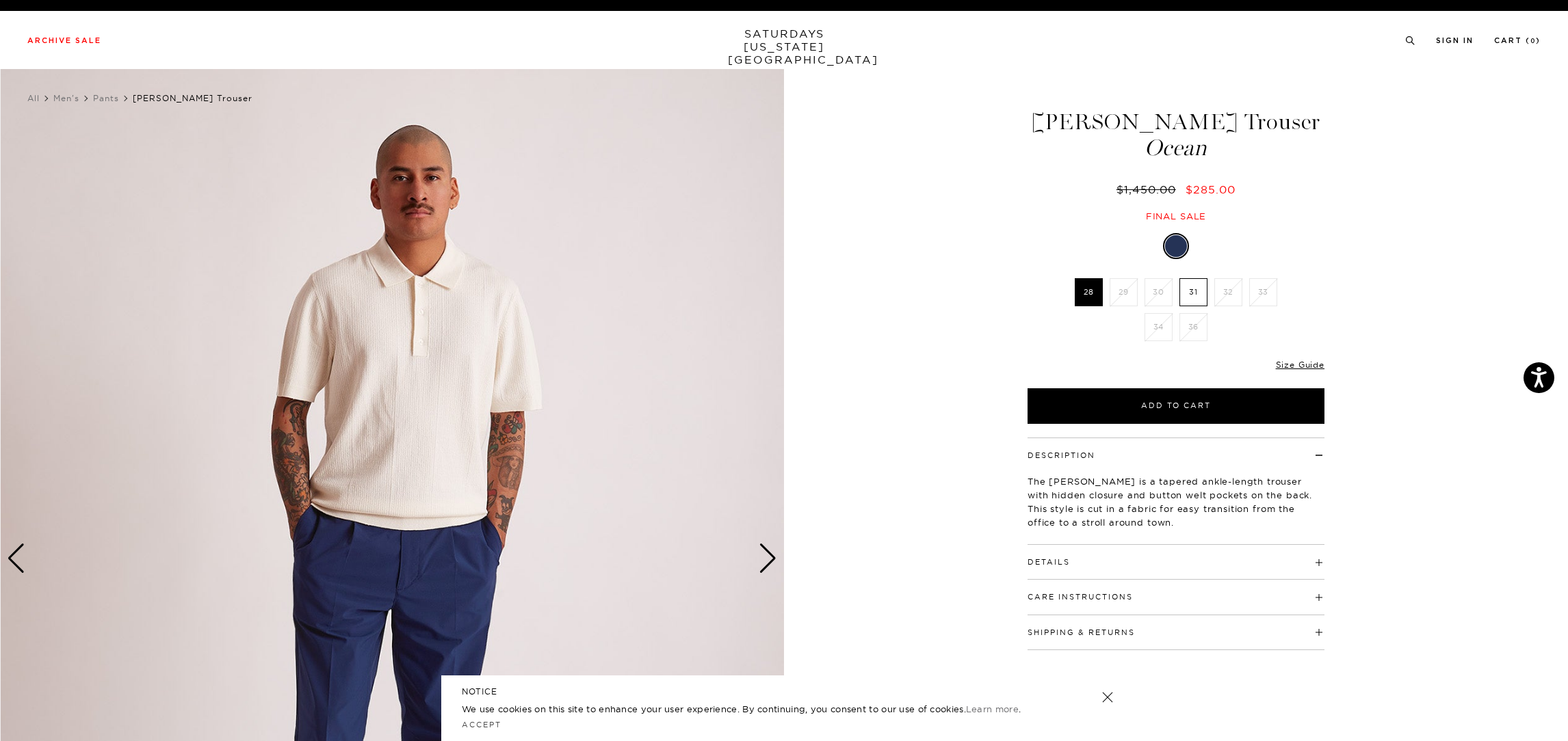
click at [763, 564] on div "Next slide" at bounding box center [768, 558] width 18 height 30
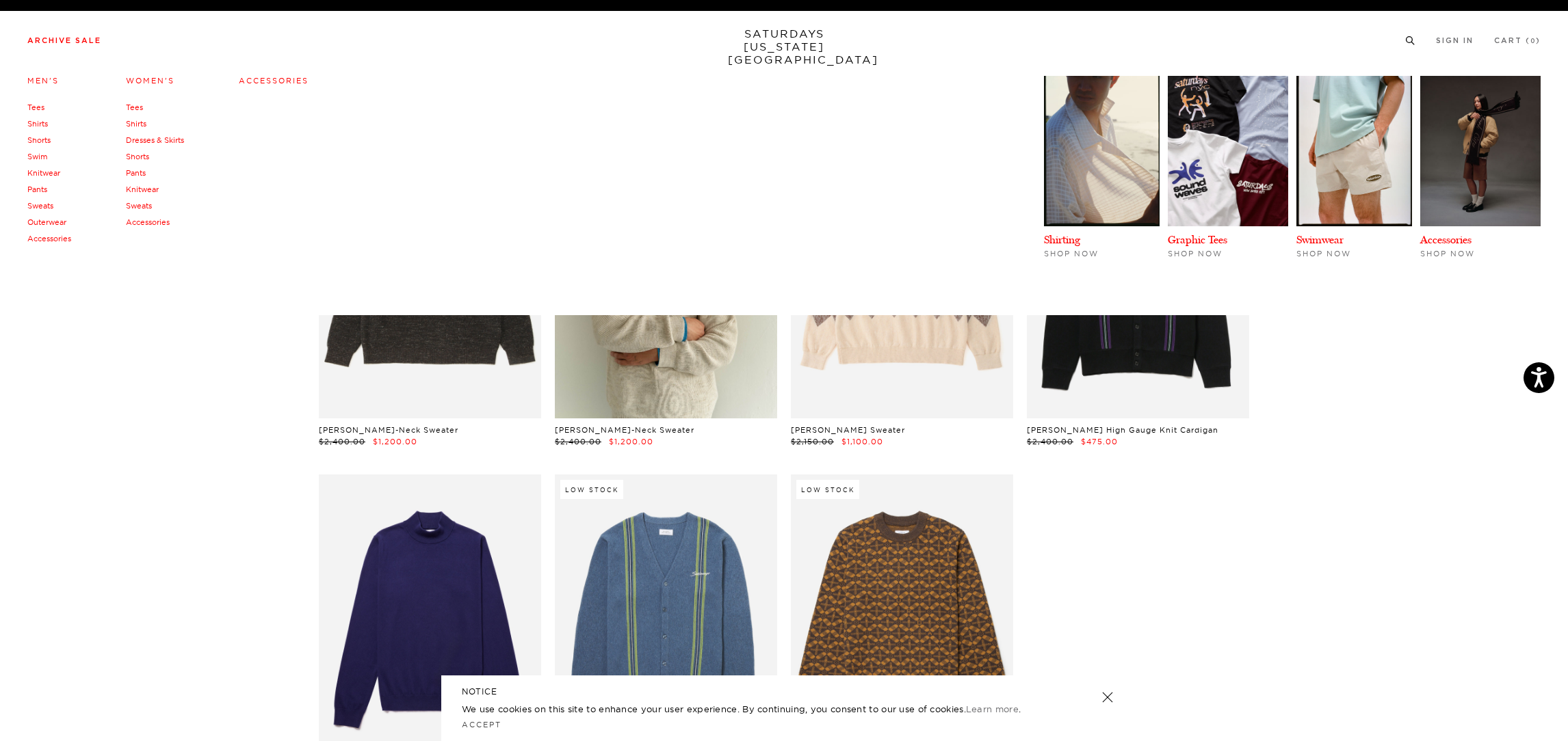
click at [55, 220] on link "Outerwear" at bounding box center [47, 222] width 39 height 9
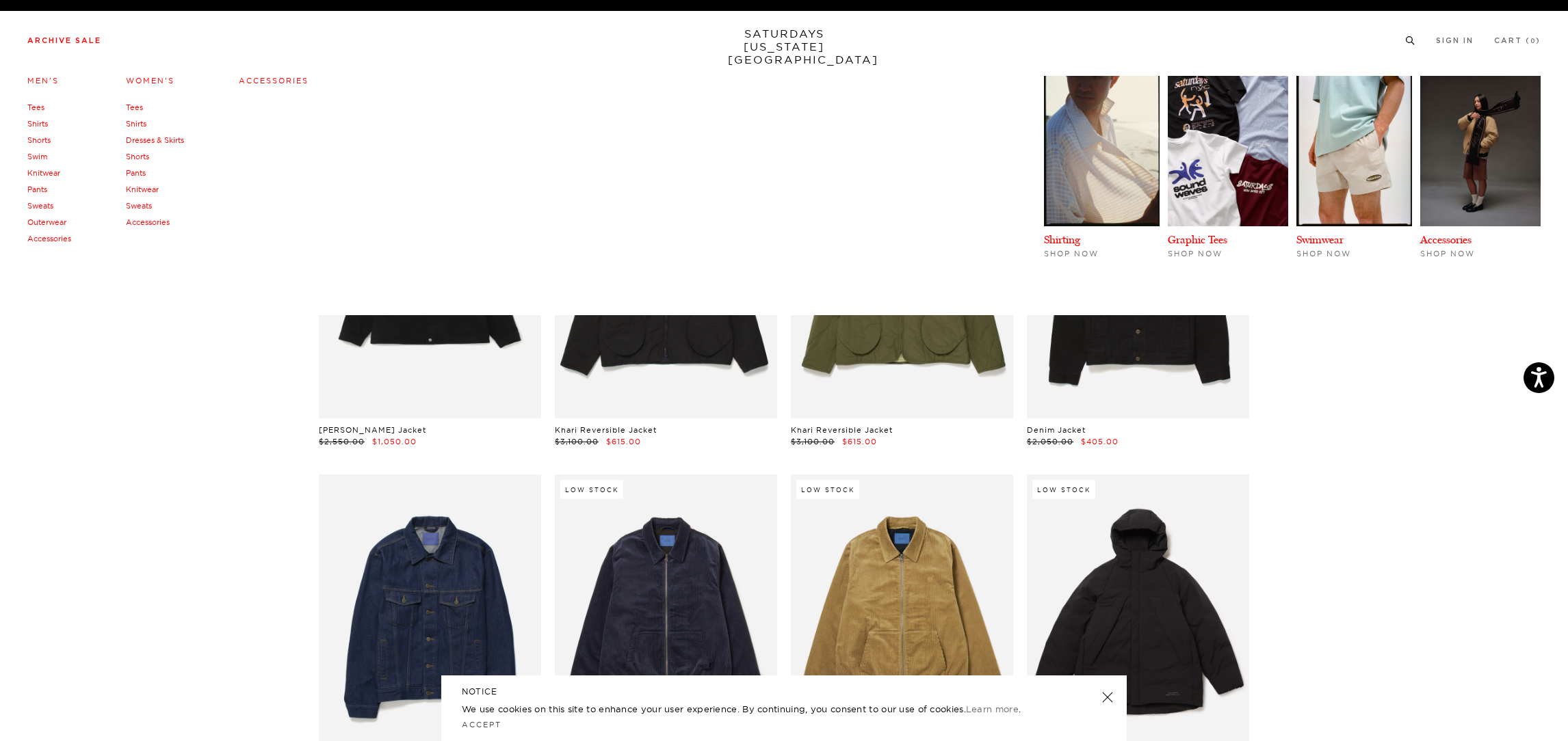
click at [45, 156] on link "Swim" at bounding box center [38, 156] width 20 height 9
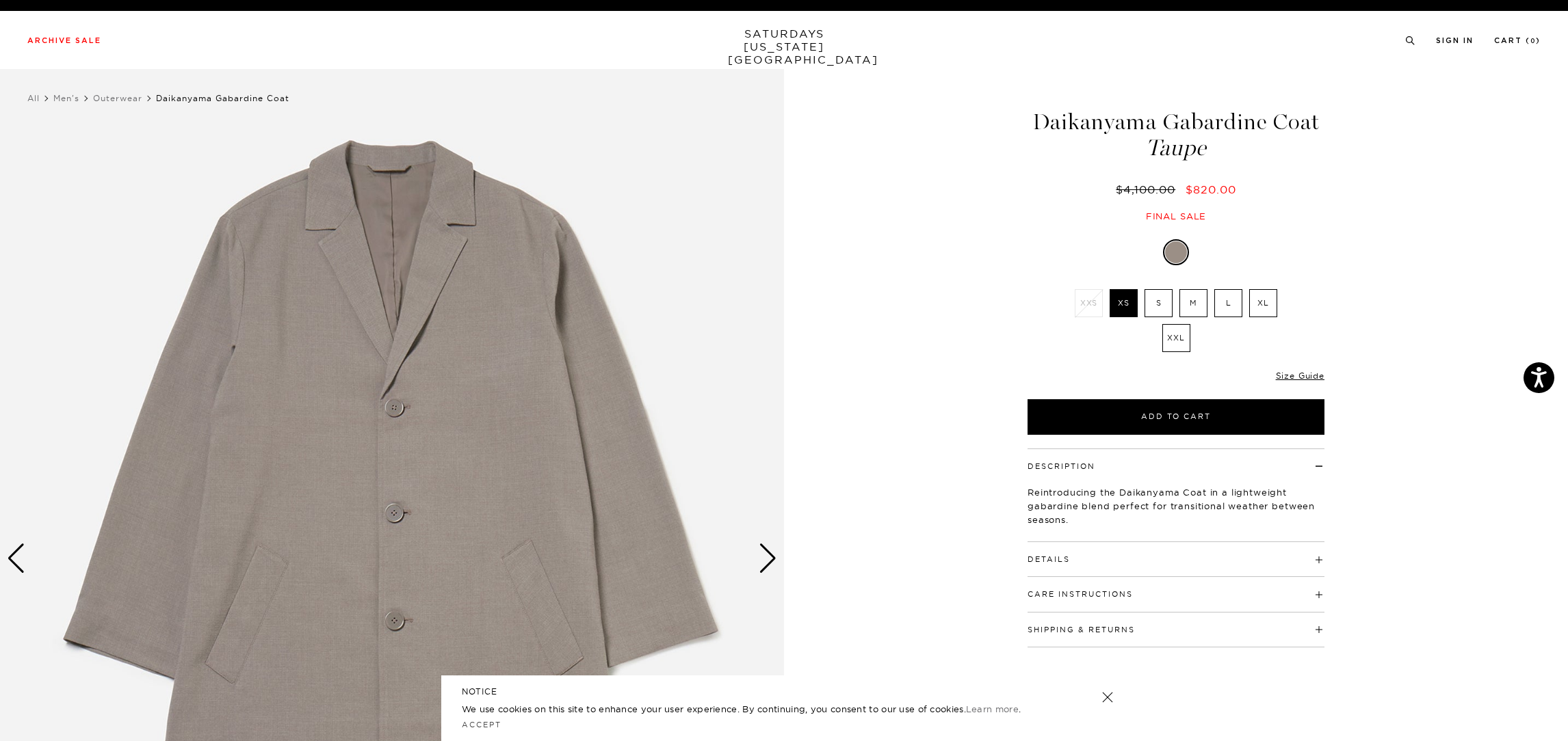
click div "1 / 5"
click img
click div "Next slide"
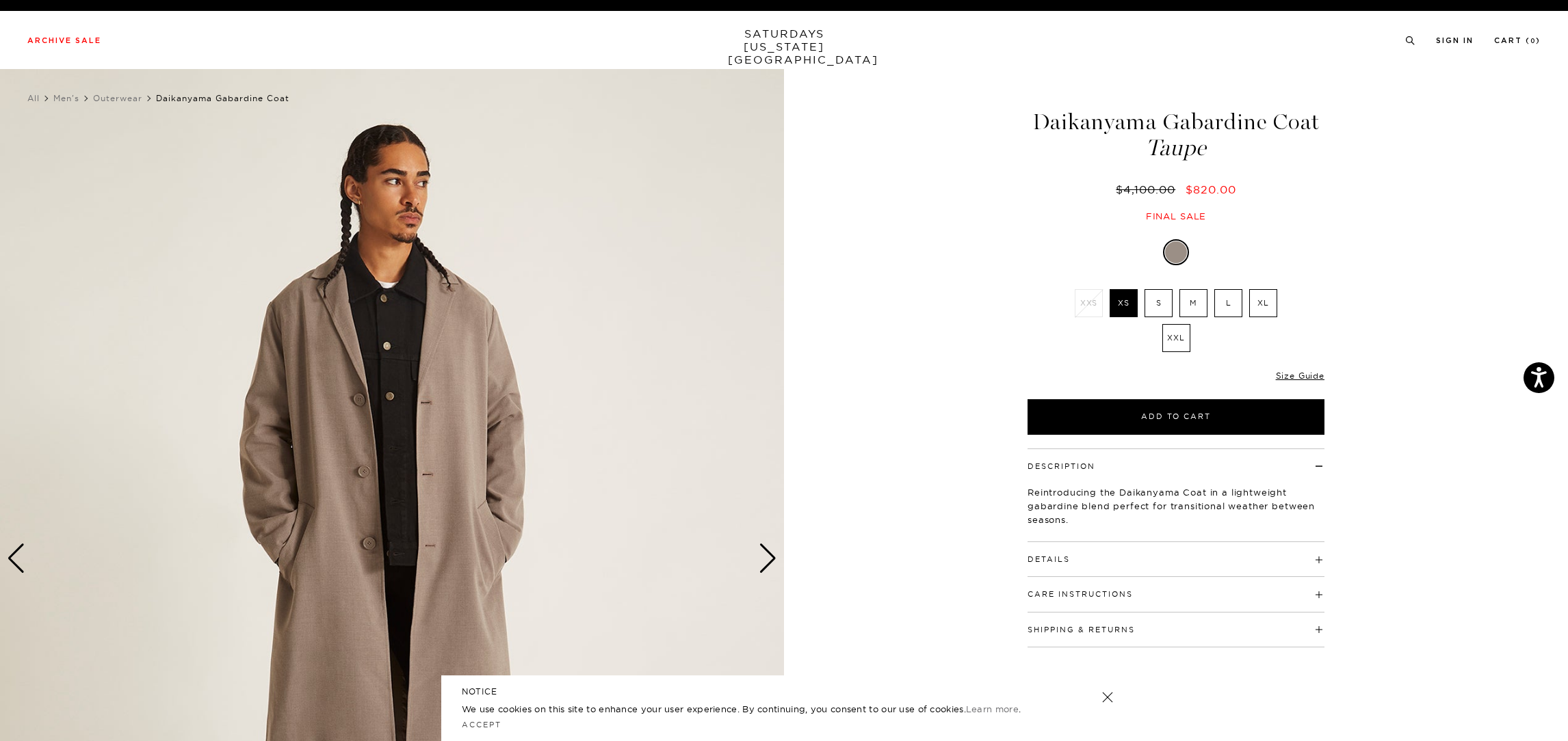
click div "Next slide"
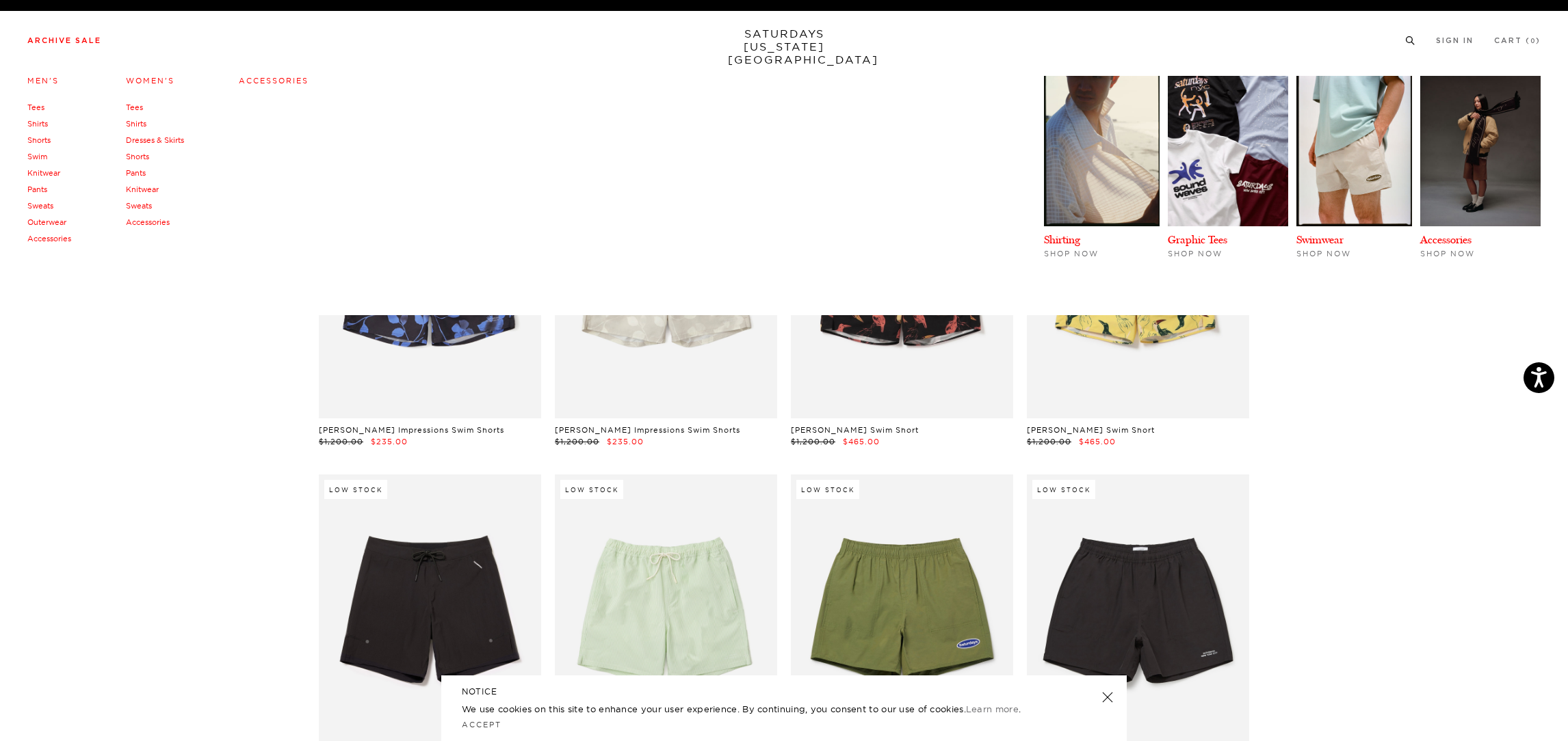
click at [43, 140] on link "Shorts" at bounding box center [38, 140] width 23 height 9
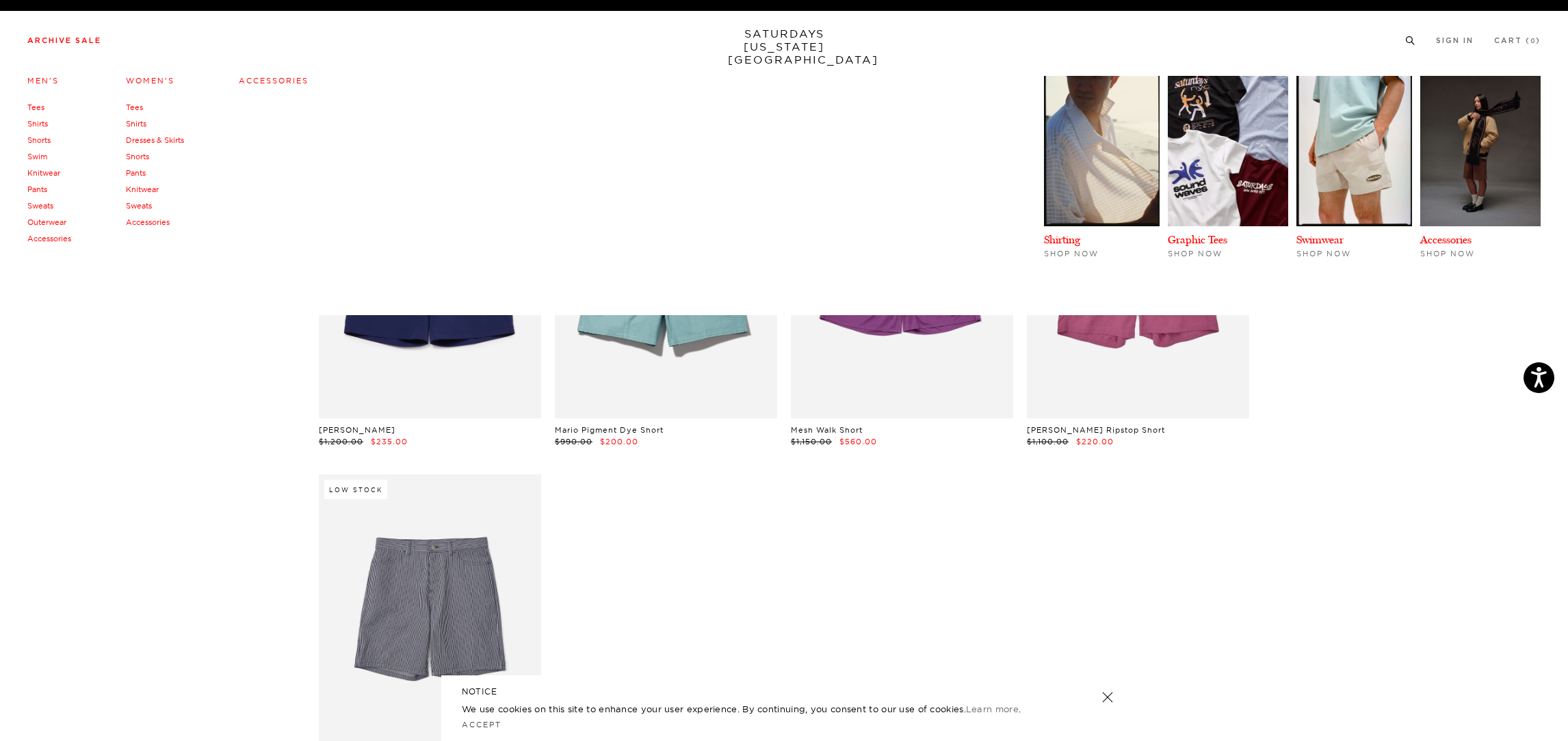
click at [37, 110] on link "Tees" at bounding box center [36, 107] width 17 height 9
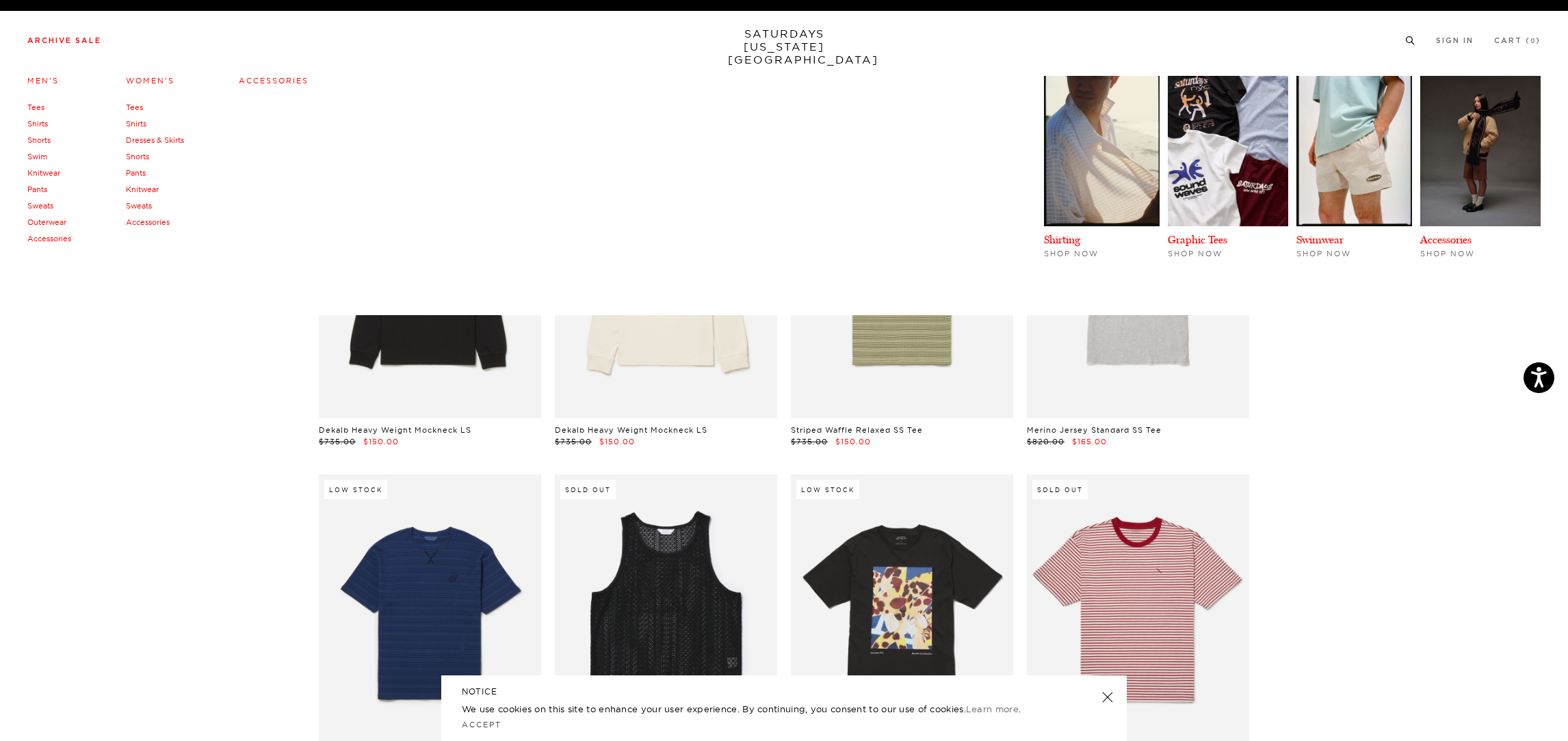
click at [45, 125] on link "Shirts" at bounding box center [38, 124] width 20 height 9
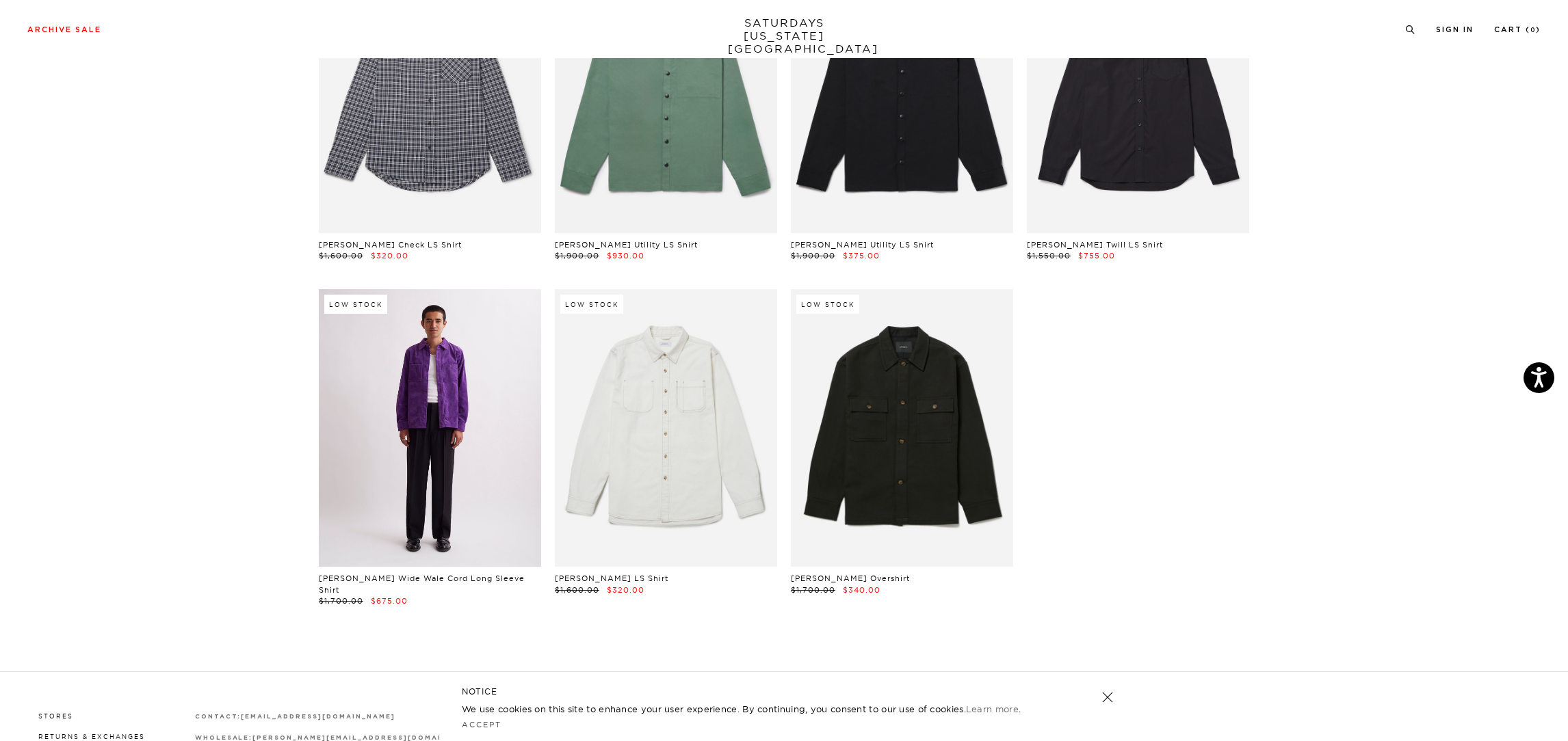
scroll to position [4295, 0]
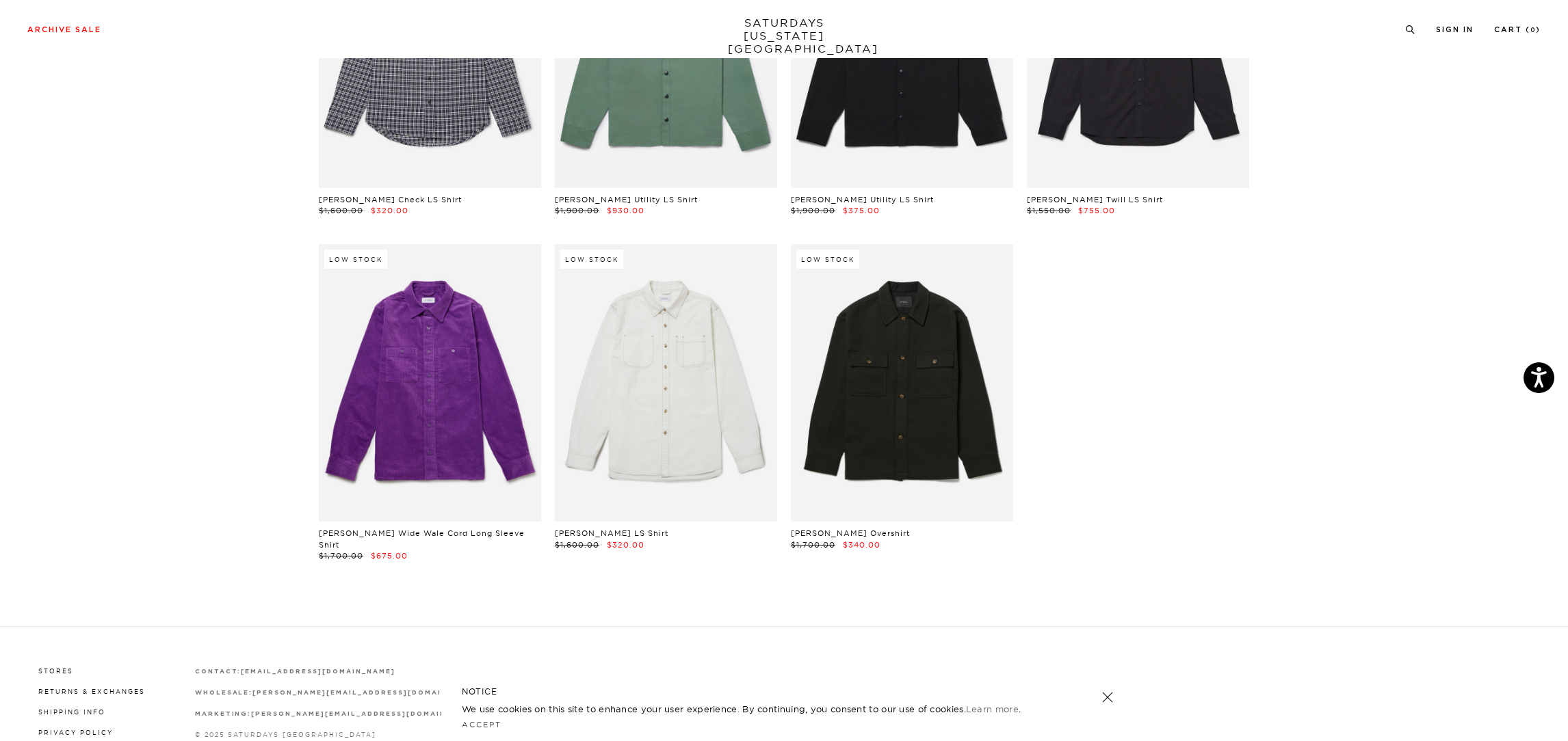
drag, startPoint x: 1460, startPoint y: 293, endPoint x: 1517, endPoint y: 267, distance: 62.6
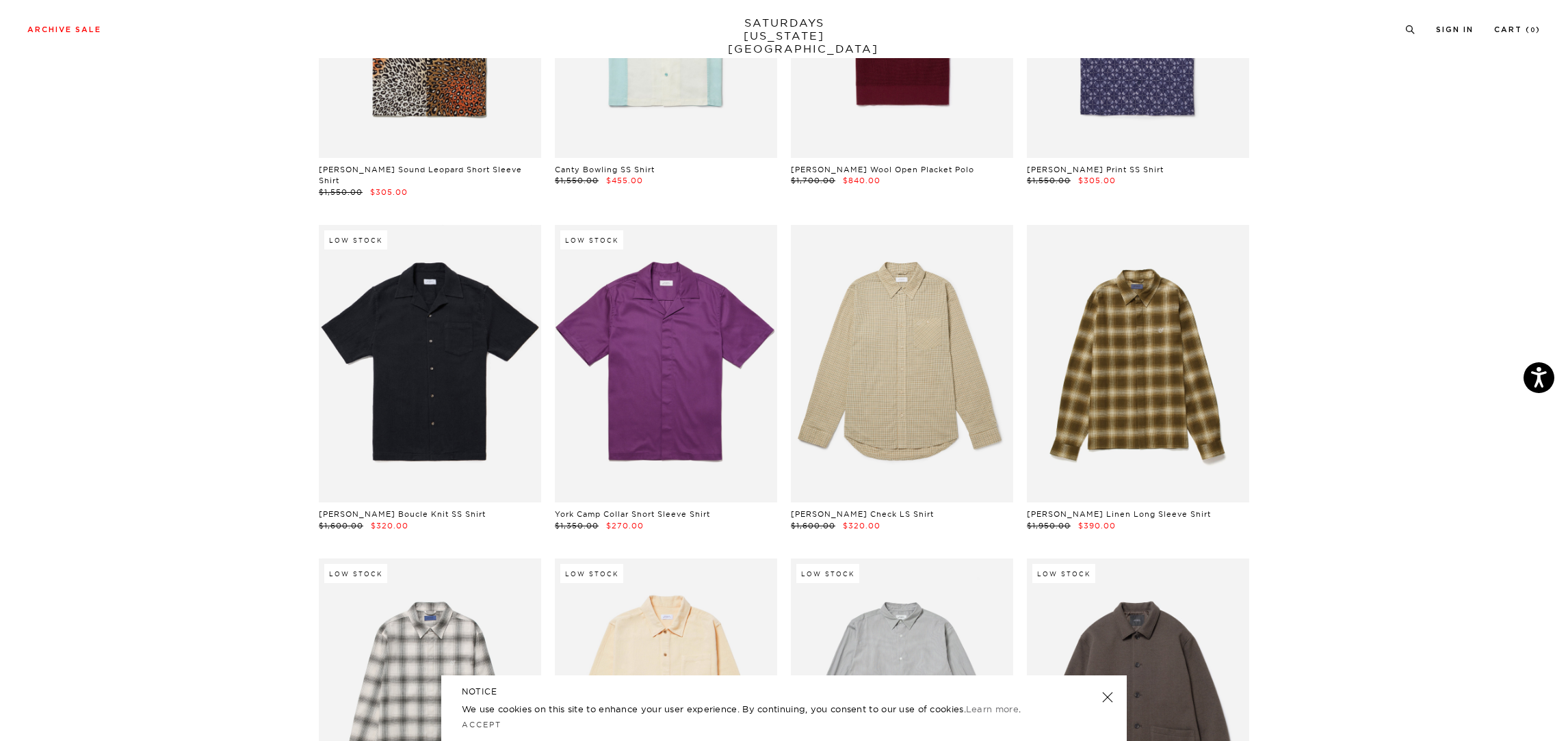
scroll to position [2606, 0]
